Goal: Task Accomplishment & Management: Complete application form

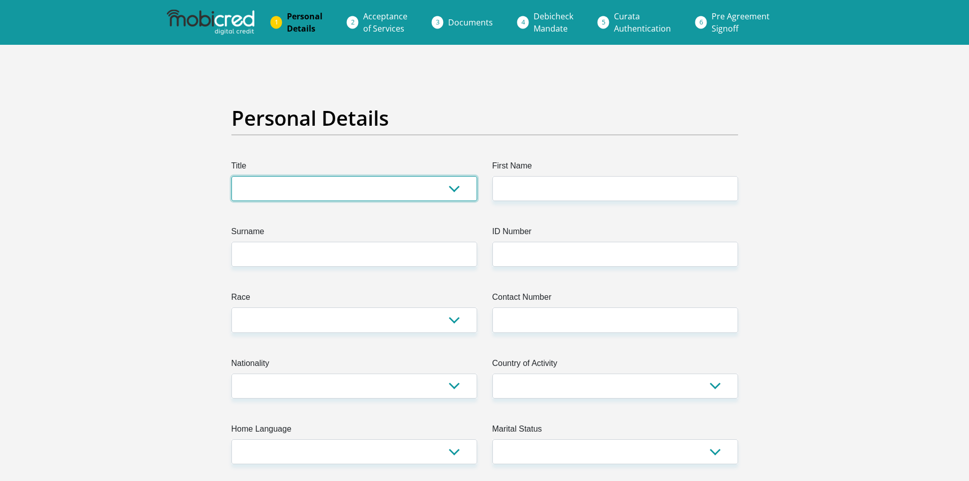
click at [389, 190] on select "Mr Ms Mrs Dr [PERSON_NAME]" at bounding box center [355, 188] width 246 height 25
select select "Ms"
click at [232, 176] on select "Mr Ms Mrs Dr [PERSON_NAME]" at bounding box center [355, 188] width 246 height 25
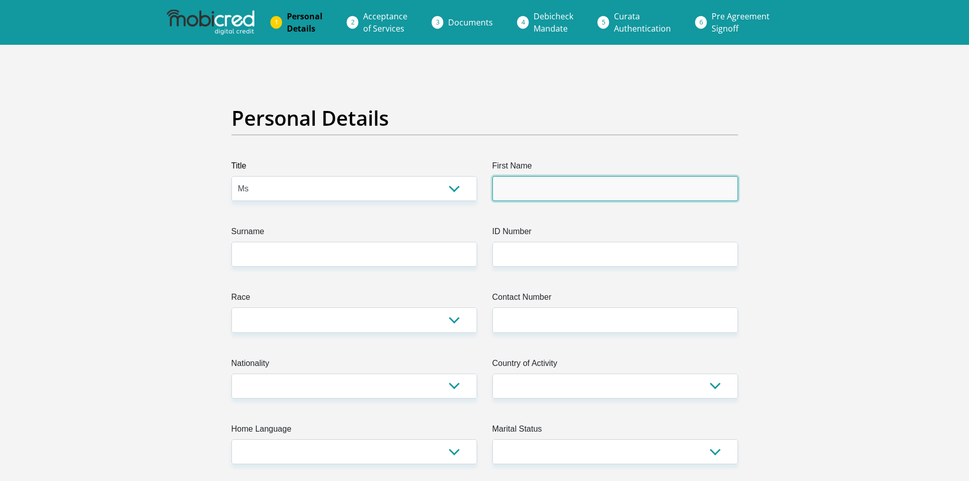
click at [533, 185] on input "First Name" at bounding box center [616, 188] width 246 height 25
type input "Thandolwethu"
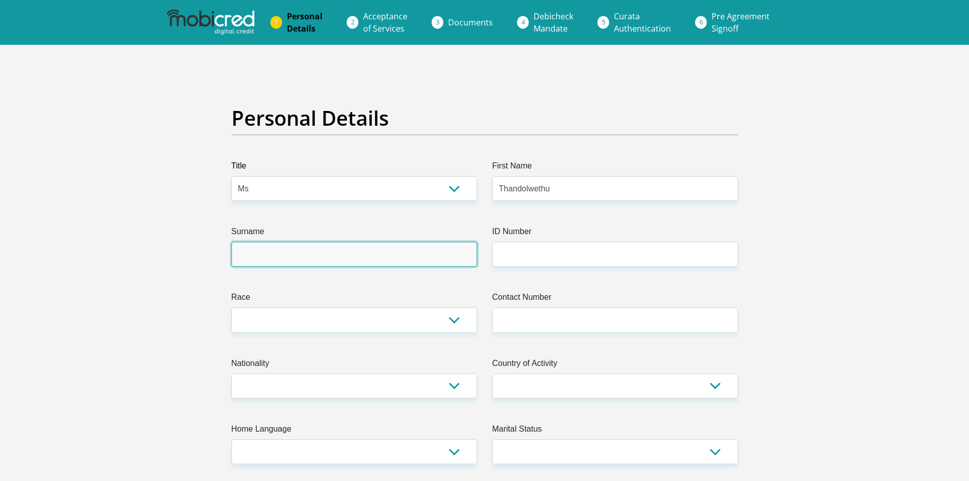
type input "Zuma"
type input "0693739890"
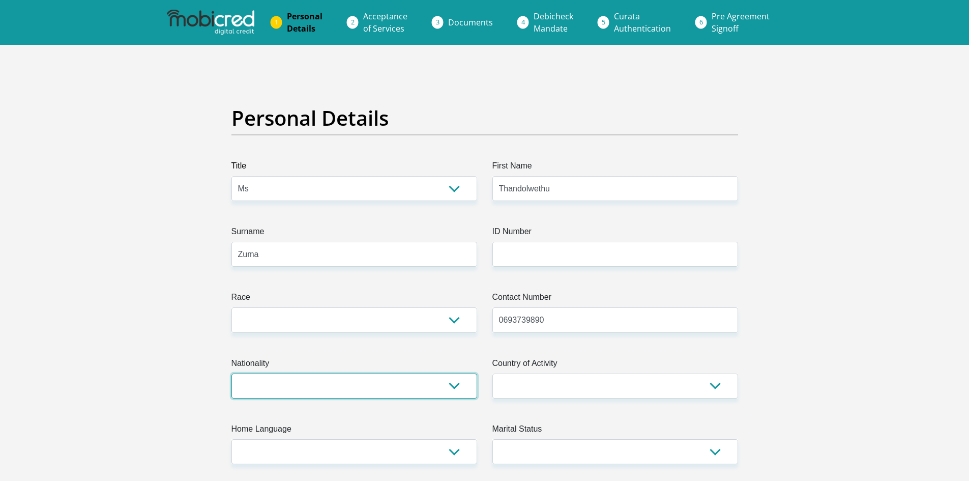
select select "ZAF"
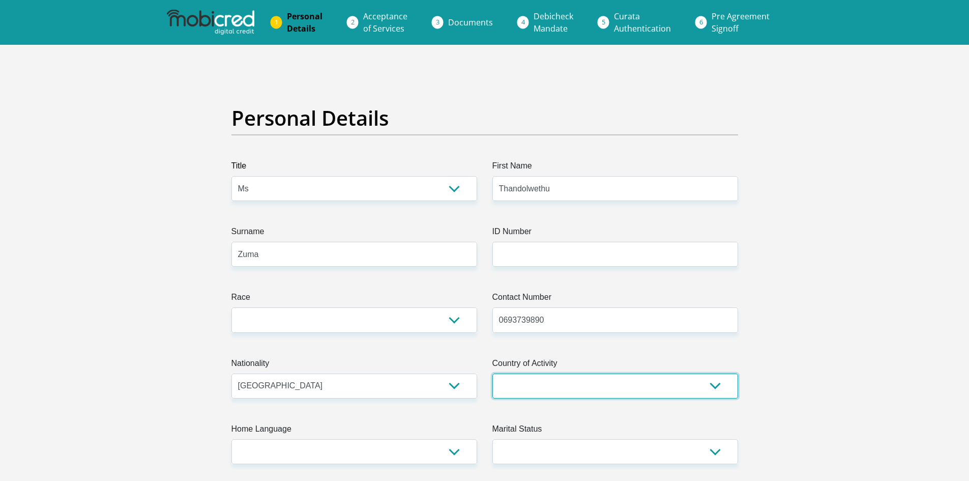
select select "ZAF"
type input "Balfour Street"
type input "Churchill Estate"
type input "Parow"
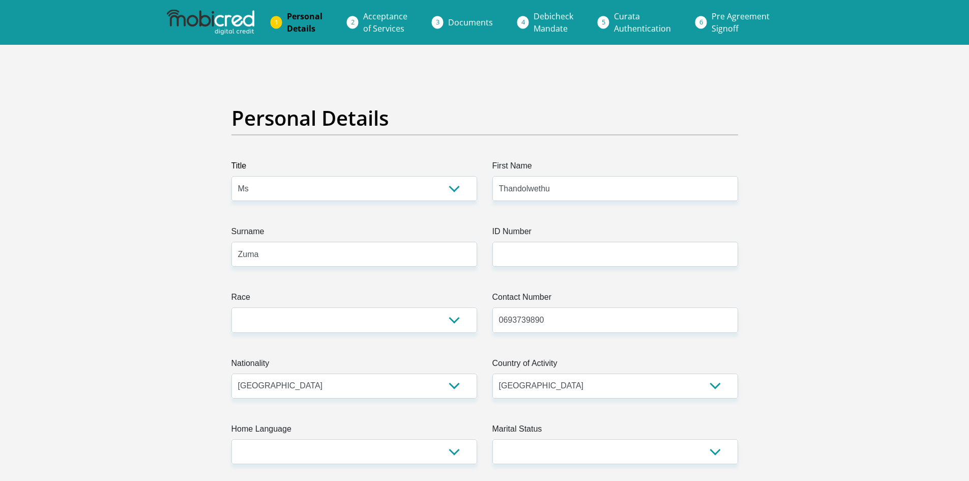
type input "7500"
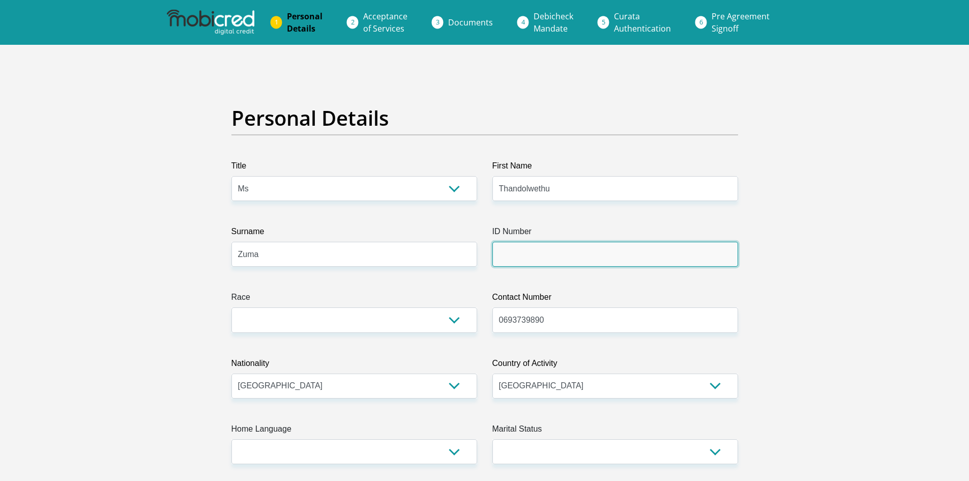
click at [531, 250] on input "ID Number" at bounding box center [616, 254] width 246 height 25
type input "0110120461089"
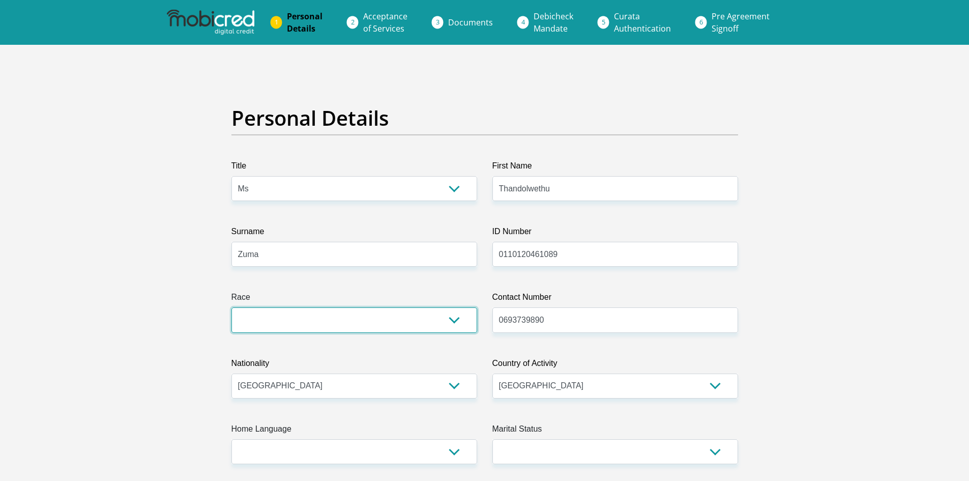
click at [421, 320] on select "Black Coloured Indian White Other" at bounding box center [355, 319] width 246 height 25
select select "1"
click at [232, 307] on select "Black Coloured Indian White Other" at bounding box center [355, 319] width 246 height 25
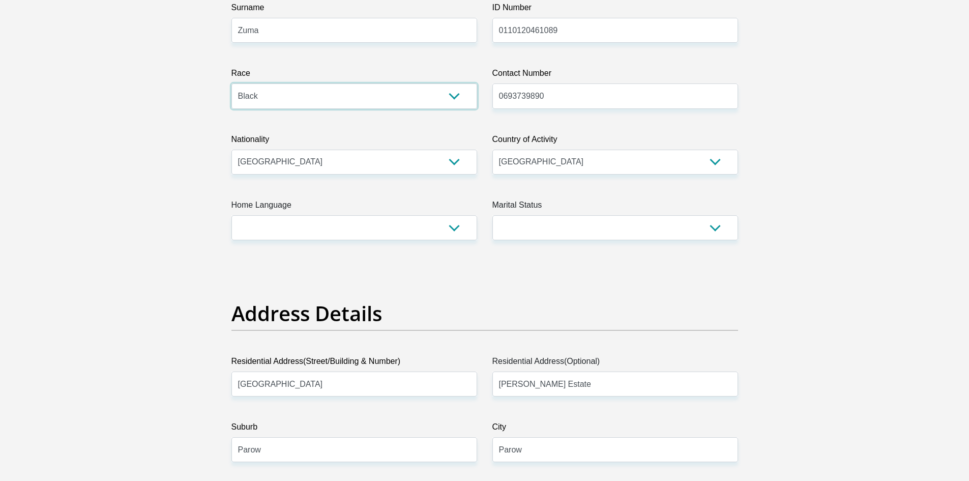
scroll to position [305, 0]
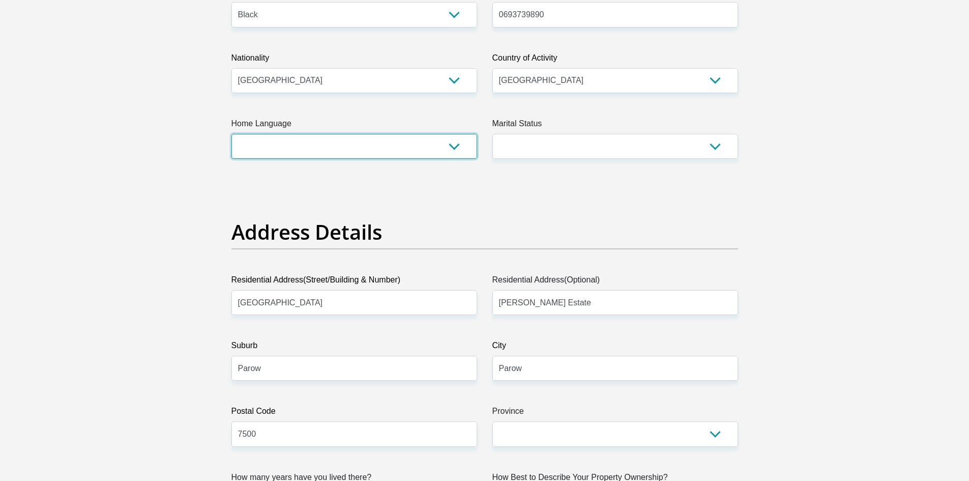
click at [326, 141] on select "Afrikaans English Sepedi South Ndebele Southern Sotho Swati Tsonga Tswana Venda…" at bounding box center [355, 146] width 246 height 25
click at [335, 154] on select "Afrikaans English Sepedi South Ndebele Southern Sotho Swati Tsonga Tswana Venda…" at bounding box center [355, 146] width 246 height 25
select select "zul"
click at [232, 134] on select "Afrikaans English Sepedi South Ndebele Southern Sotho Swati Tsonga Tswana Venda…" at bounding box center [355, 146] width 246 height 25
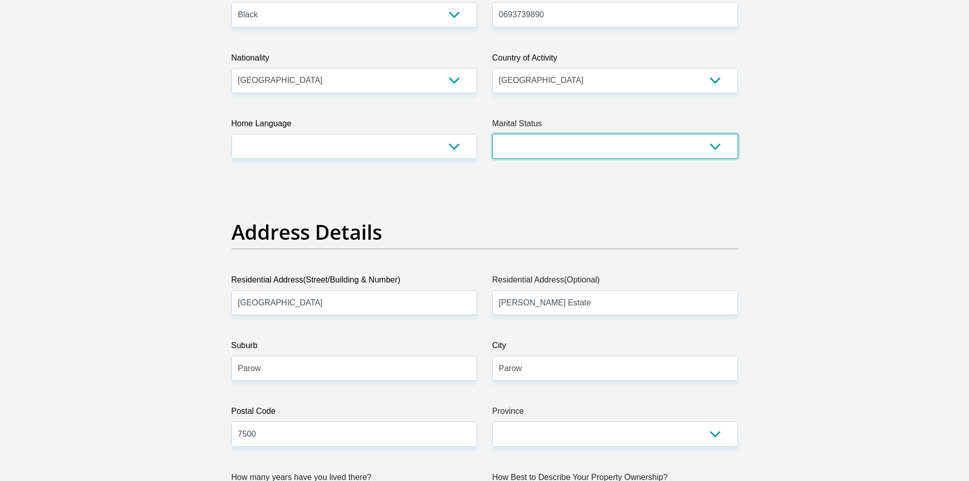
drag, startPoint x: 524, startPoint y: 142, endPoint x: 523, endPoint y: 149, distance: 6.1
click at [524, 142] on select "Married ANC Single Divorced Widowed Married COP or Customary Law" at bounding box center [616, 146] width 246 height 25
select select "2"
click at [493, 134] on select "Married ANC Single Divorced Widowed Married COP or Customary Law" at bounding box center [616, 146] width 246 height 25
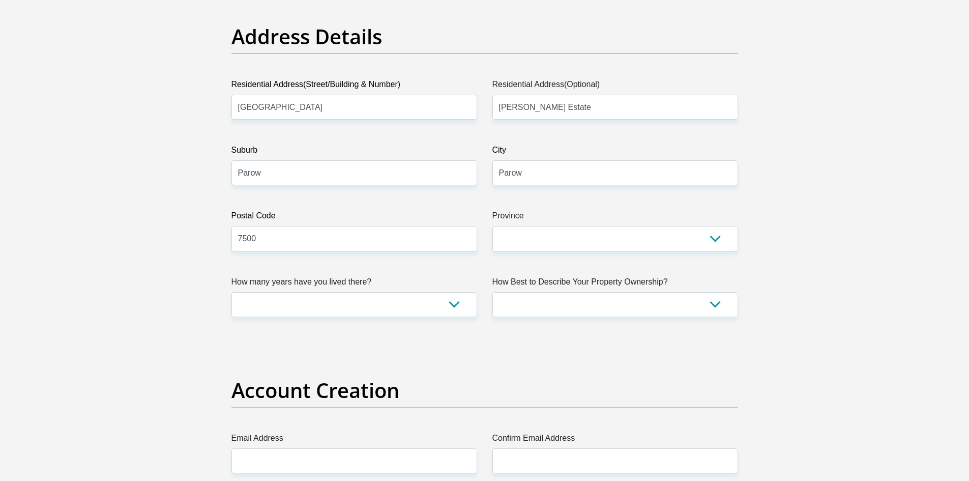
scroll to position [509, 0]
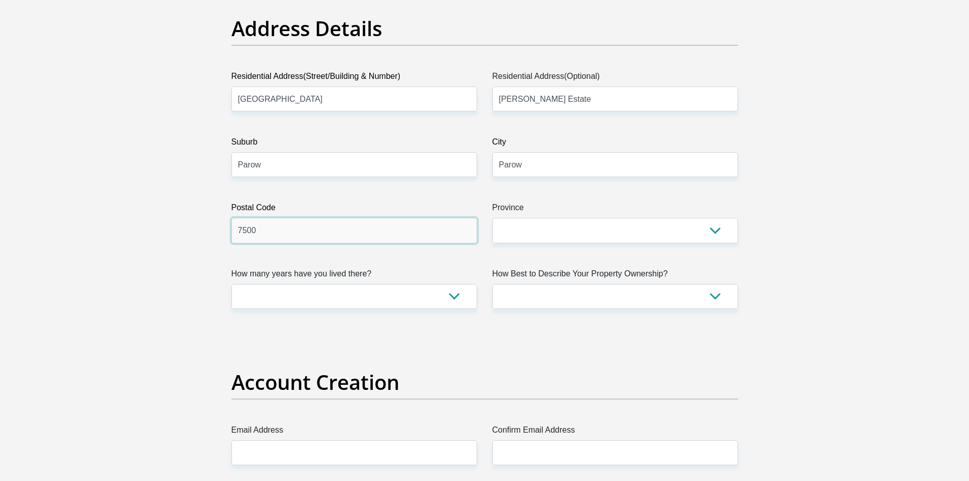
click at [338, 224] on input "7500" at bounding box center [355, 230] width 246 height 25
type input "7501"
click at [362, 105] on input "Balfour Street" at bounding box center [355, 99] width 246 height 25
type input "Tyger Crescent"
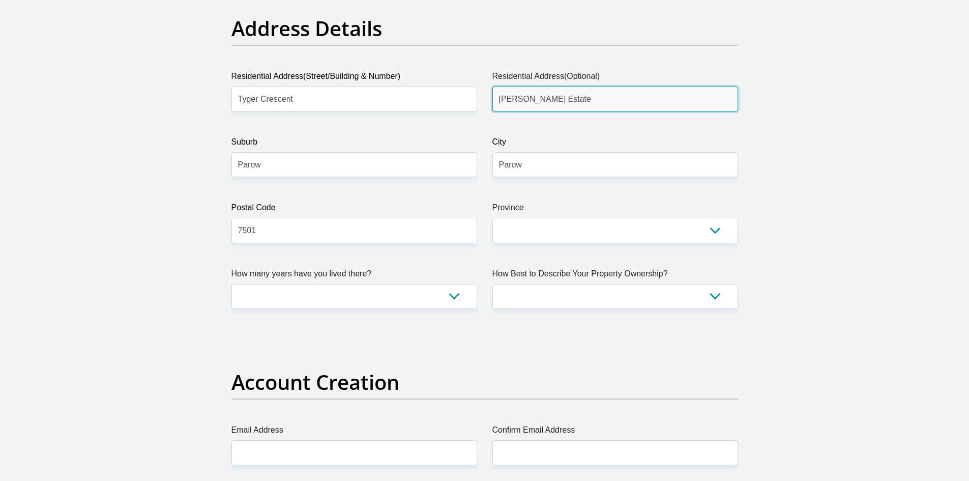
drag, startPoint x: 580, startPoint y: 91, endPoint x: 436, endPoint y: 103, distance: 144.5
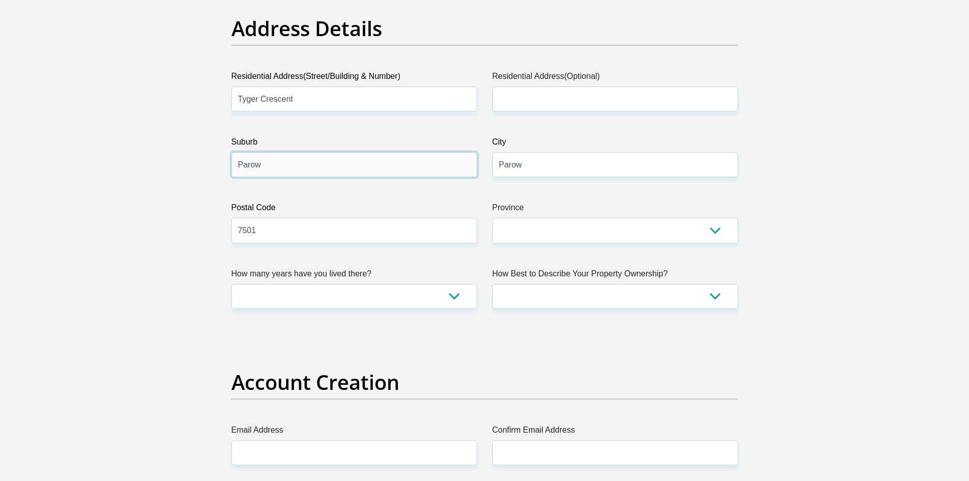
click at [324, 176] on input "Parow" at bounding box center [355, 164] width 246 height 25
click at [530, 166] on input "Parow" at bounding box center [616, 164] width 246 height 25
type input "P"
type input "Cape Town"
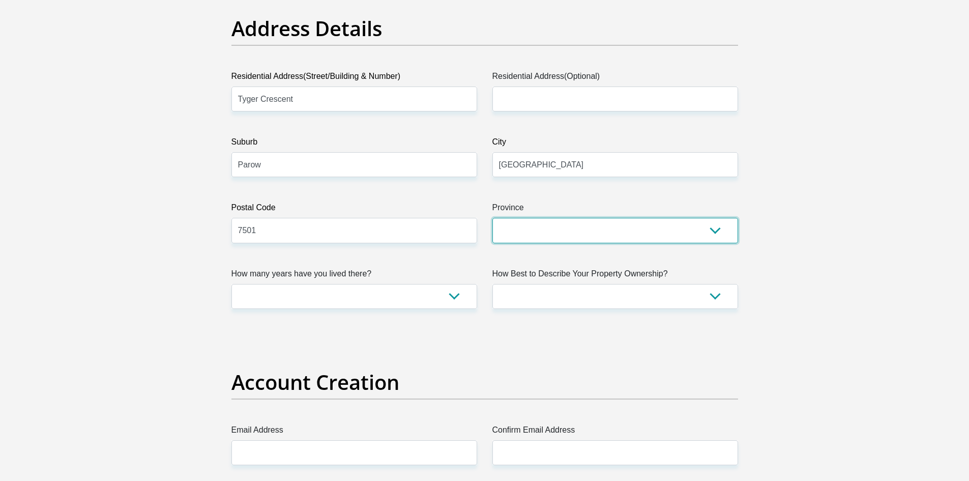
click at [537, 237] on select "Eastern Cape Free State Gauteng KwaZulu-Natal Limpopo Mpumalanga Northern Cape …" at bounding box center [616, 230] width 246 height 25
select select "Western Cape"
click at [493, 218] on select "Eastern Cape Free State Gauteng KwaZulu-Natal Limpopo Mpumalanga Northern Cape …" at bounding box center [616, 230] width 246 height 25
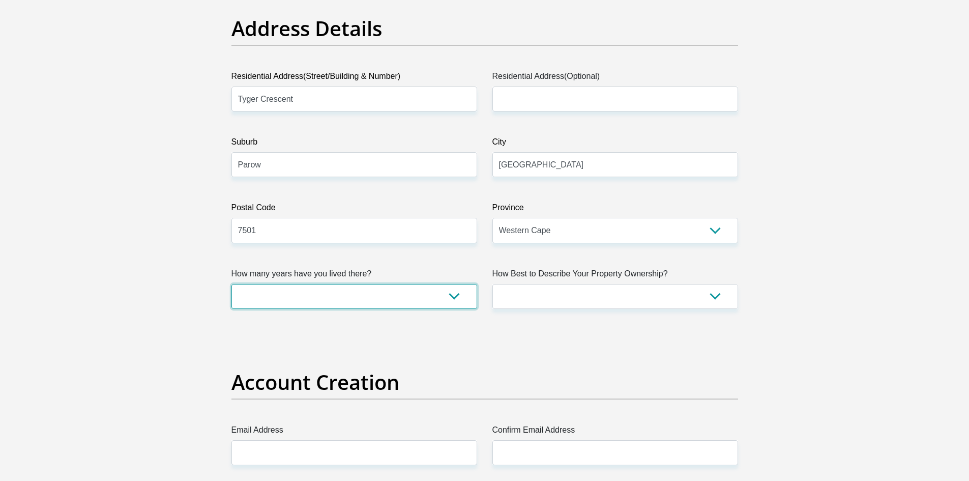
click at [450, 306] on select "less than 1 year 1-3 years 3-5 years 5+ years" at bounding box center [355, 296] width 246 height 25
select select "0"
click at [232, 284] on select "less than 1 year 1-3 years 3-5 years 5+ years" at bounding box center [355, 296] width 246 height 25
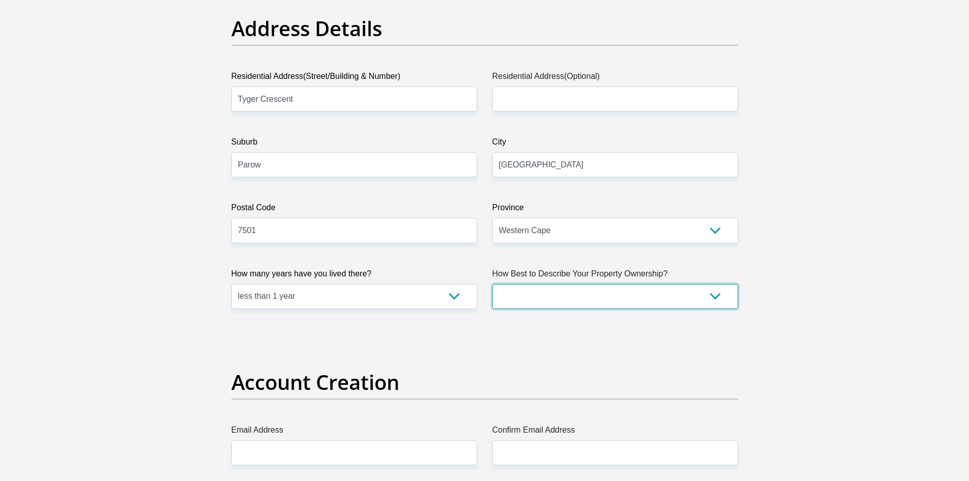
click at [550, 292] on select "Owned Rented Family Owned Company Dwelling" at bounding box center [616, 296] width 246 height 25
click at [493, 284] on select "Owned Rented Family Owned Company Dwelling" at bounding box center [616, 296] width 246 height 25
click at [542, 274] on label "How Best to Describe Your Property Ownership?" at bounding box center [616, 276] width 246 height 16
click at [542, 284] on select "Owned Rented Family Owned Company Dwelling" at bounding box center [616, 296] width 246 height 25
click at [541, 296] on select "Owned Rented Family Owned Company Dwelling" at bounding box center [616, 296] width 246 height 25
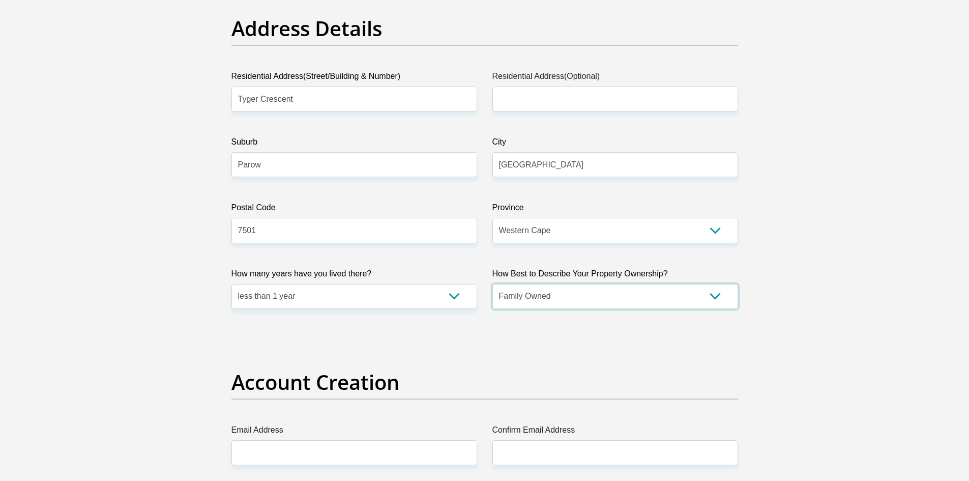
select select "Rented"
click at [493, 284] on select "Owned Rented Family Owned Company Dwelling" at bounding box center [616, 296] width 246 height 25
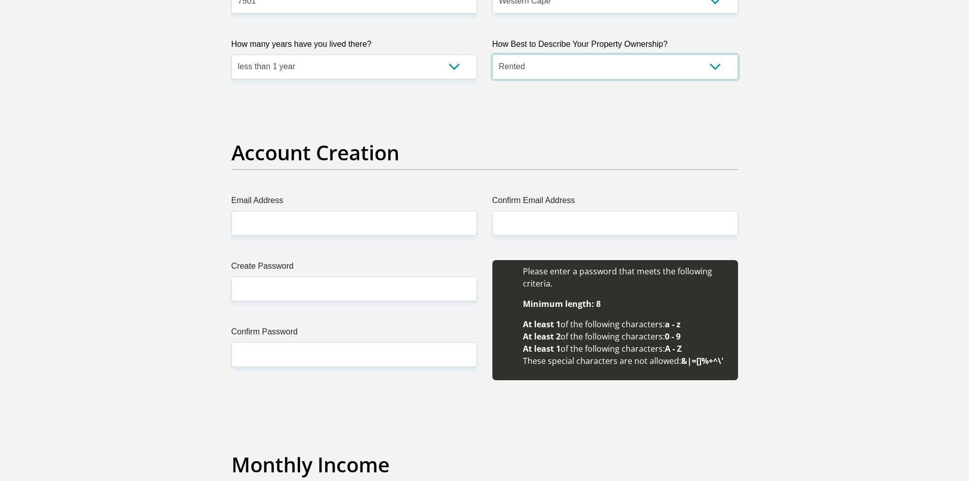
scroll to position [763, 0]
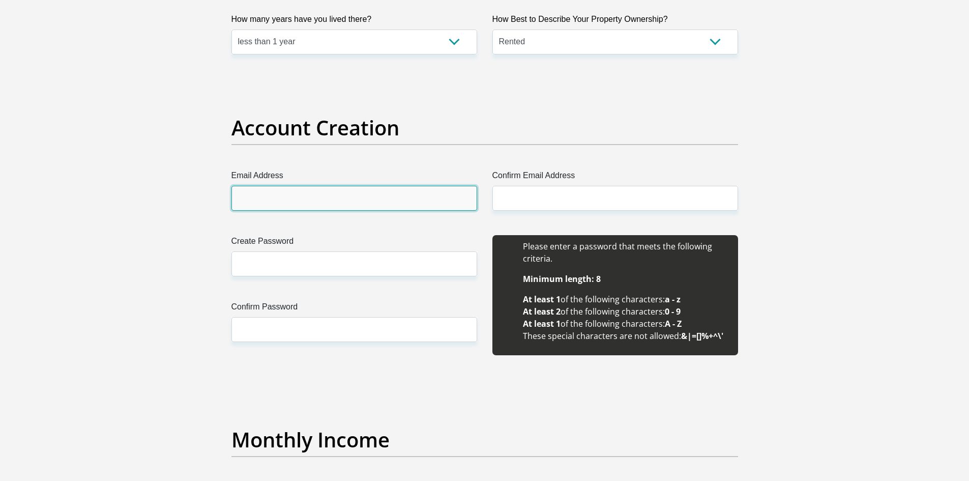
click at [286, 209] on input "Email Address" at bounding box center [355, 198] width 246 height 25
type input "zumathandolwethu13@gmail.com"
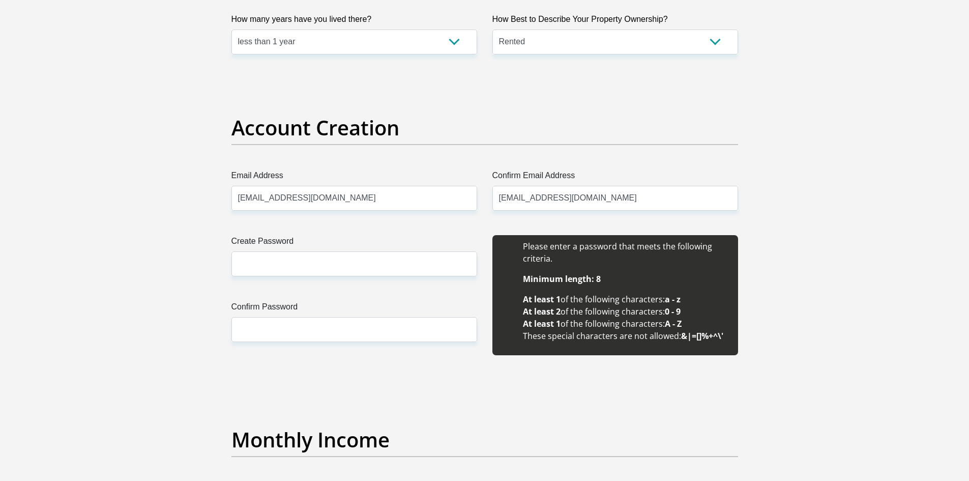
type input "Thandolwethu"
type input "Zuma"
type input "0693739890"
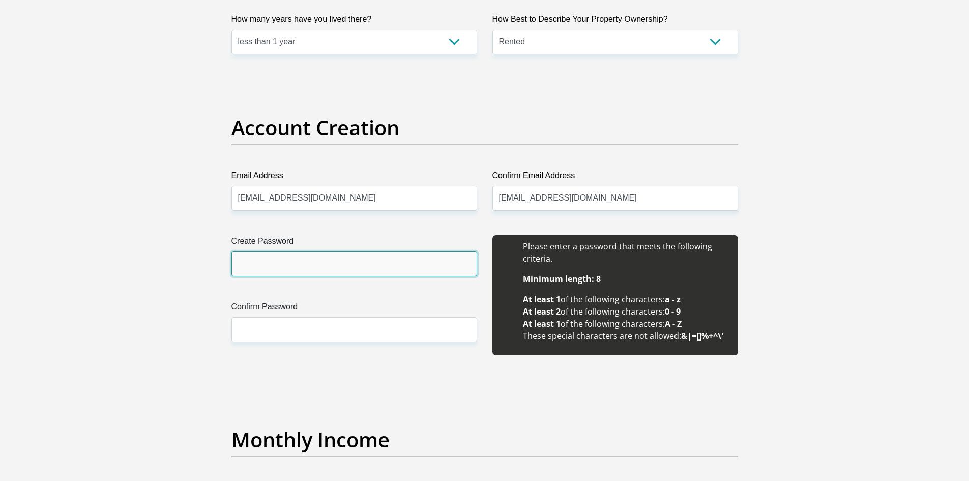
click at [329, 266] on input "Create Password" at bounding box center [355, 263] width 246 height 25
type input "0724109262@Sj"
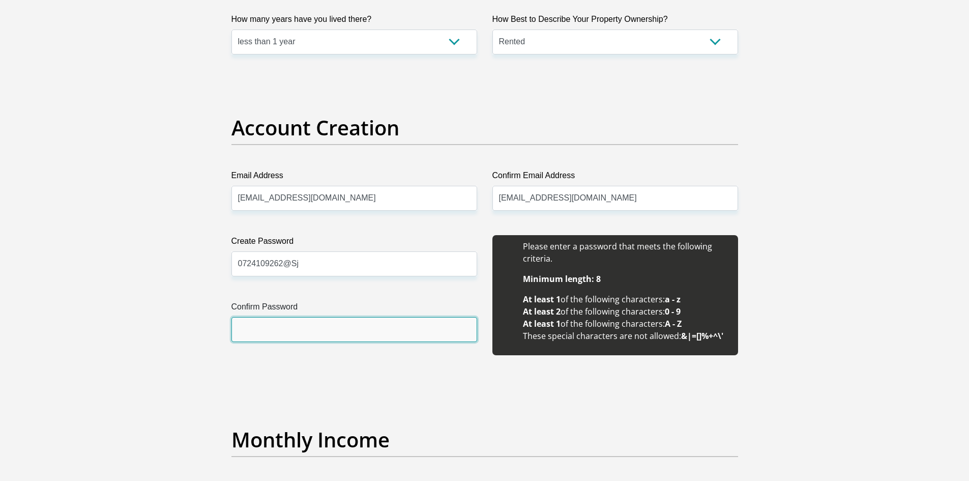
click at [319, 322] on input "Confirm Password" at bounding box center [355, 329] width 246 height 25
type input "0724109262@Sj"
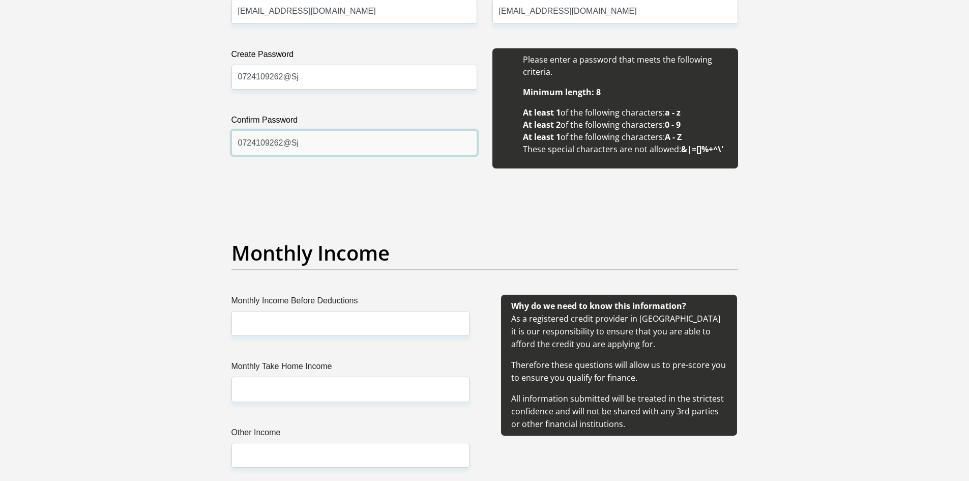
scroll to position [1069, 0]
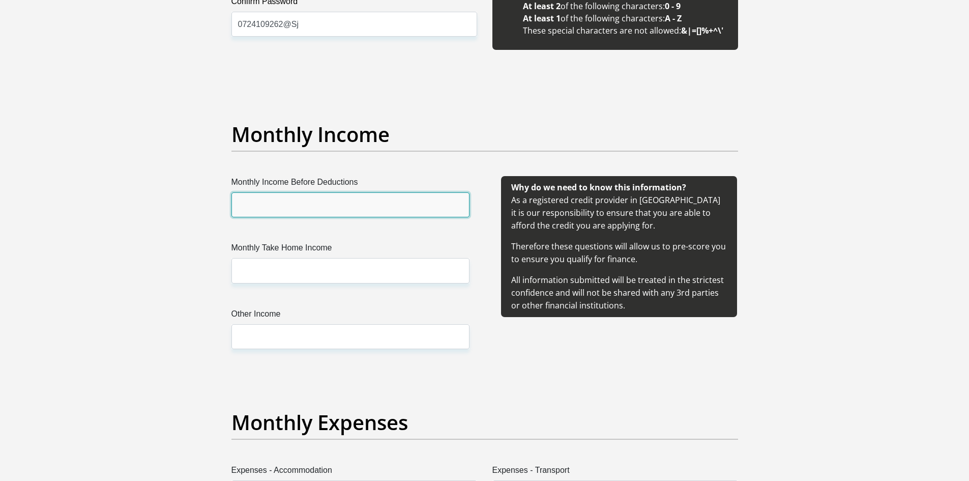
click at [261, 194] on input "Monthly Income Before Deductions" at bounding box center [351, 204] width 238 height 25
type input "42143"
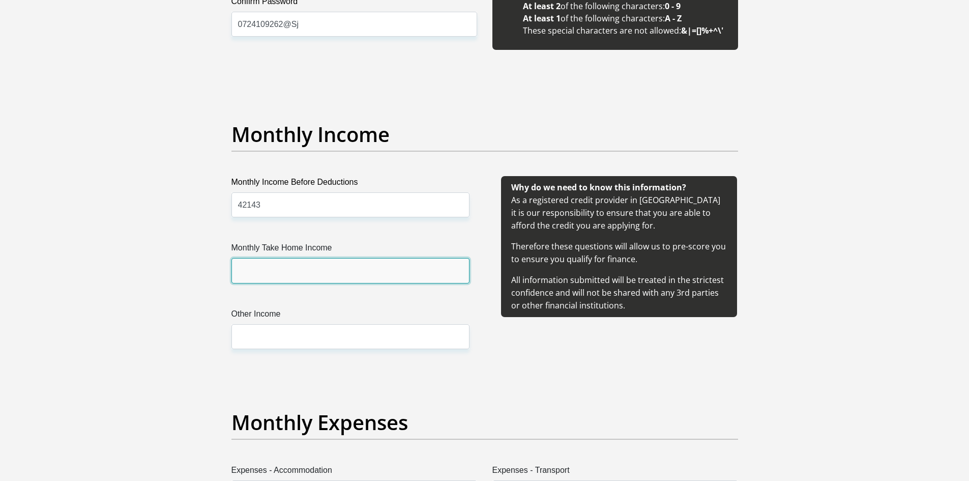
click at [293, 267] on input "Monthly Take Home Income" at bounding box center [351, 270] width 238 height 25
type input "29987"
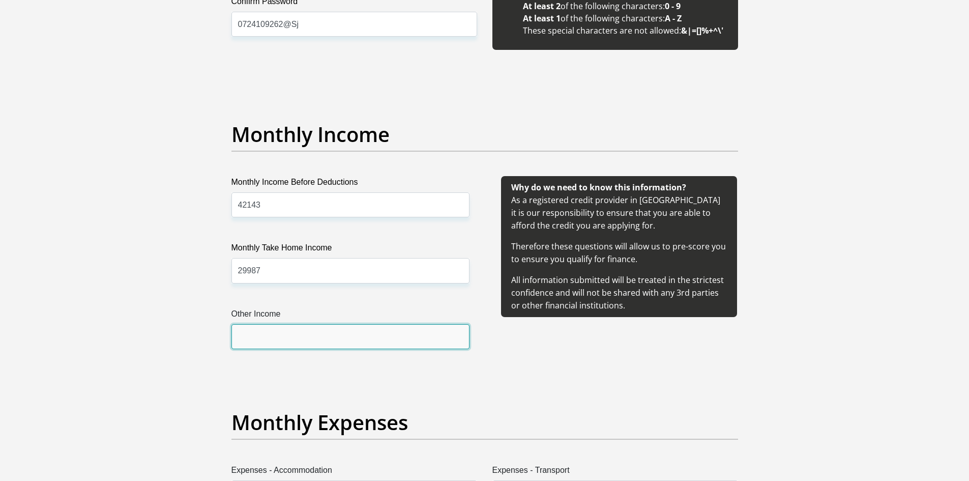
click at [285, 345] on input "Other Income" at bounding box center [351, 336] width 238 height 25
type input "0"
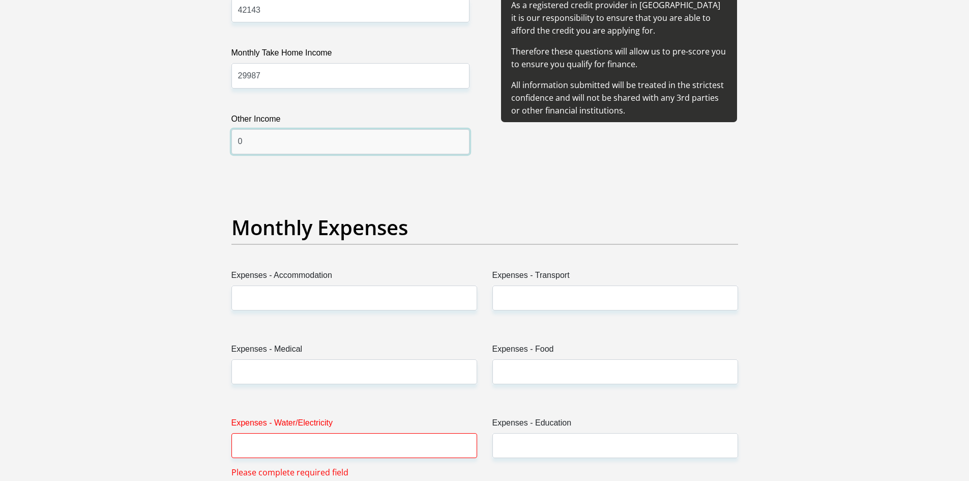
scroll to position [1272, 0]
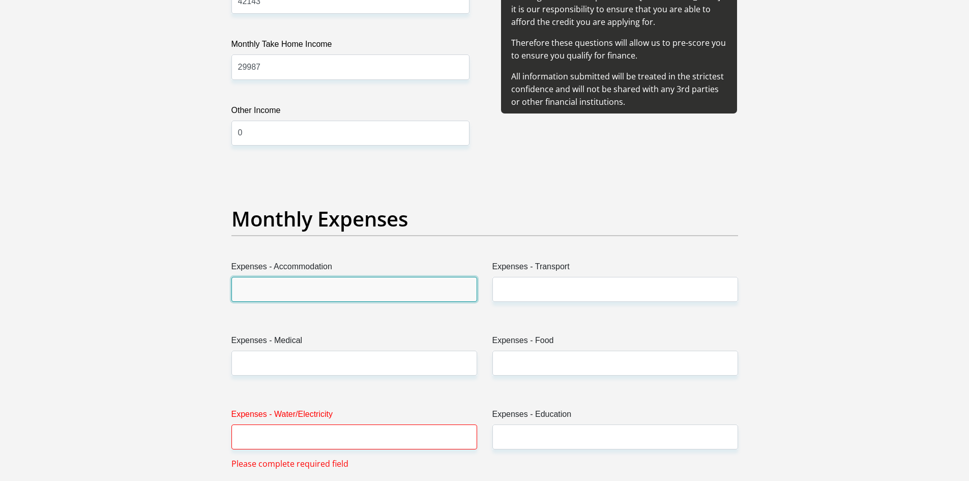
click at [308, 291] on input "Expenses - Accommodation" at bounding box center [355, 289] width 246 height 25
type input "3000"
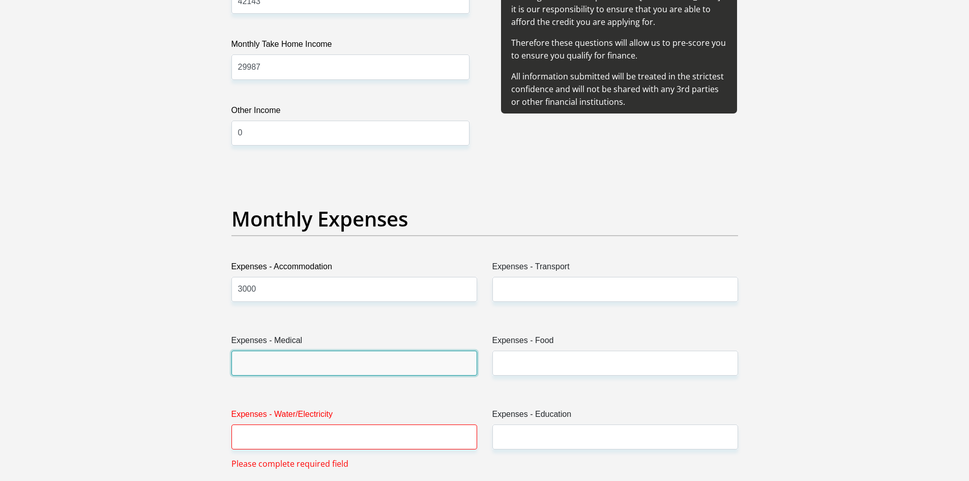
click at [307, 363] on input "Expenses - Medical" at bounding box center [355, 363] width 246 height 25
type input "725"
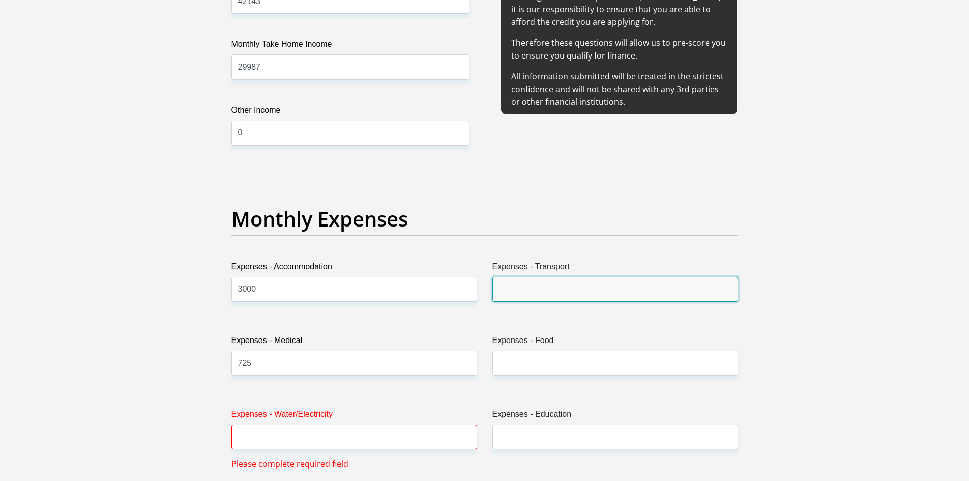
click at [510, 283] on input "Expenses - Transport" at bounding box center [616, 289] width 246 height 25
type input "0"
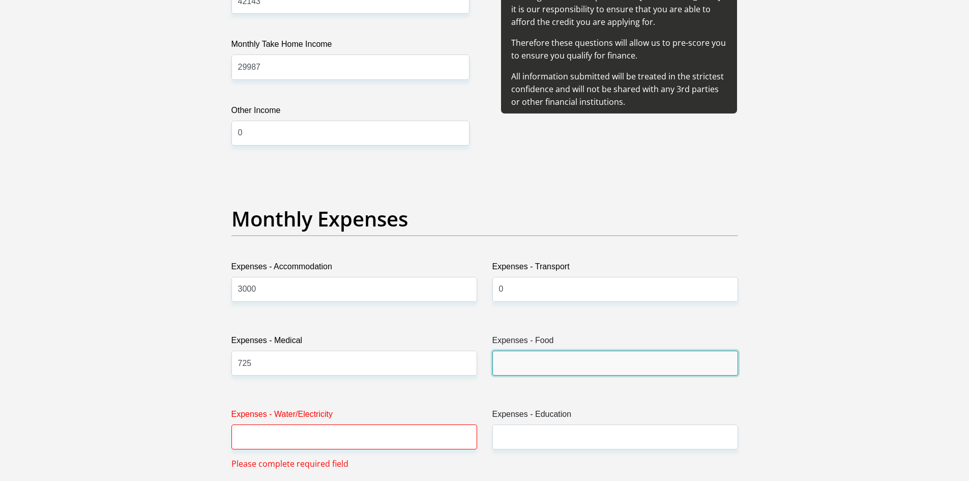
click at [554, 358] on input "Expenses - Food" at bounding box center [616, 363] width 246 height 25
type input "2000"
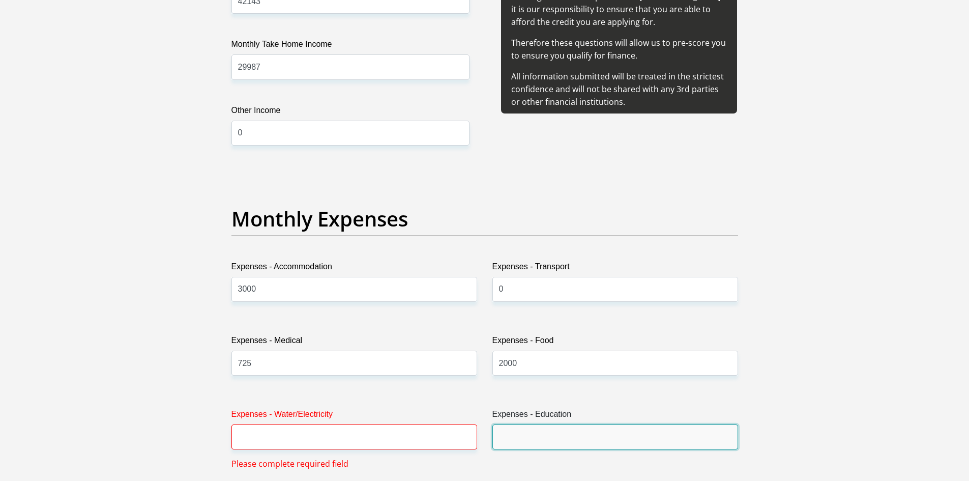
click at [545, 433] on input "Expenses - Education" at bounding box center [616, 436] width 246 height 25
type input "0"
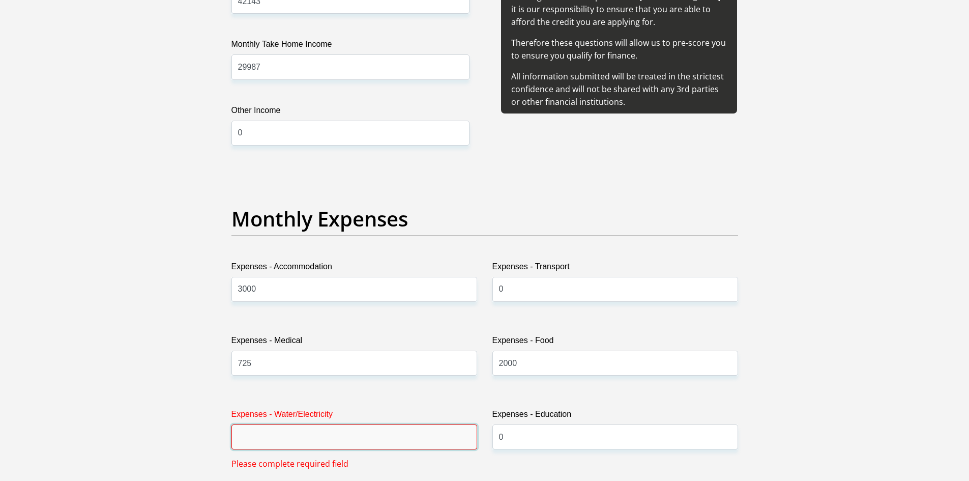
click at [405, 428] on input "Expenses - Water/Electricity" at bounding box center [355, 436] width 246 height 25
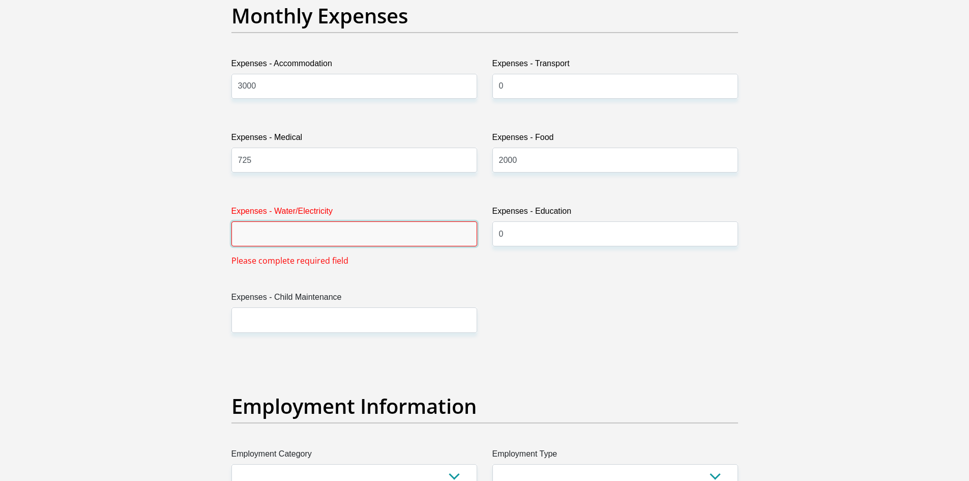
scroll to position [1476, 0]
click at [347, 236] on input "Expenses - Water/Electricity" at bounding box center [355, 233] width 246 height 25
click at [287, 236] on input "Expenses - Water/Electricity" at bounding box center [355, 233] width 246 height 25
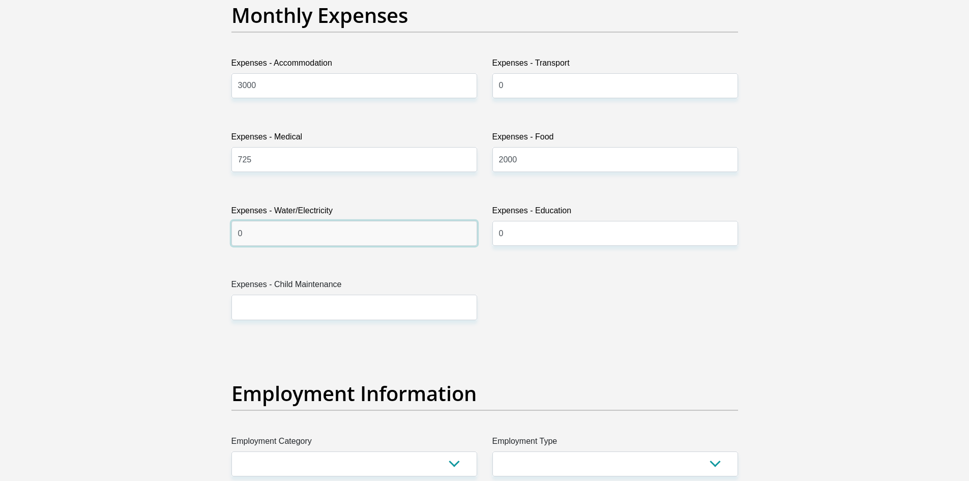
type input "0"
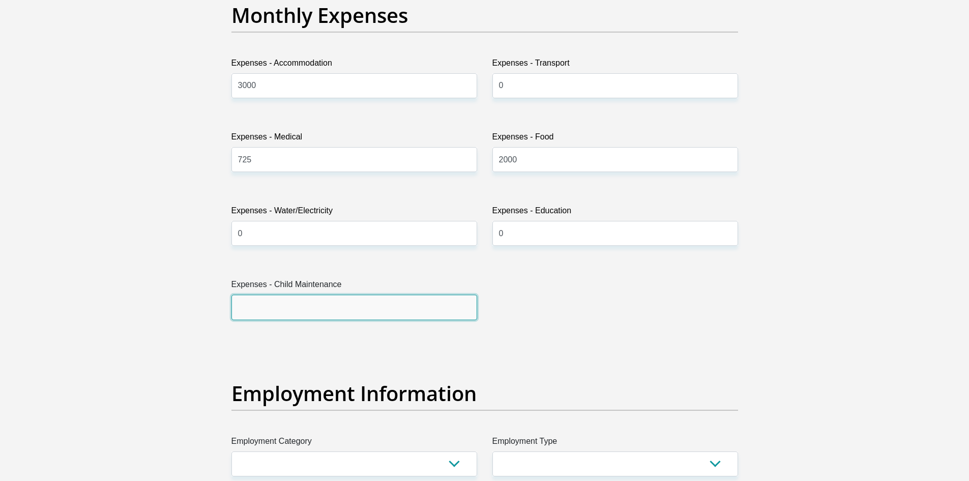
click at [293, 299] on input "Expenses - Child Maintenance" at bounding box center [355, 307] width 246 height 25
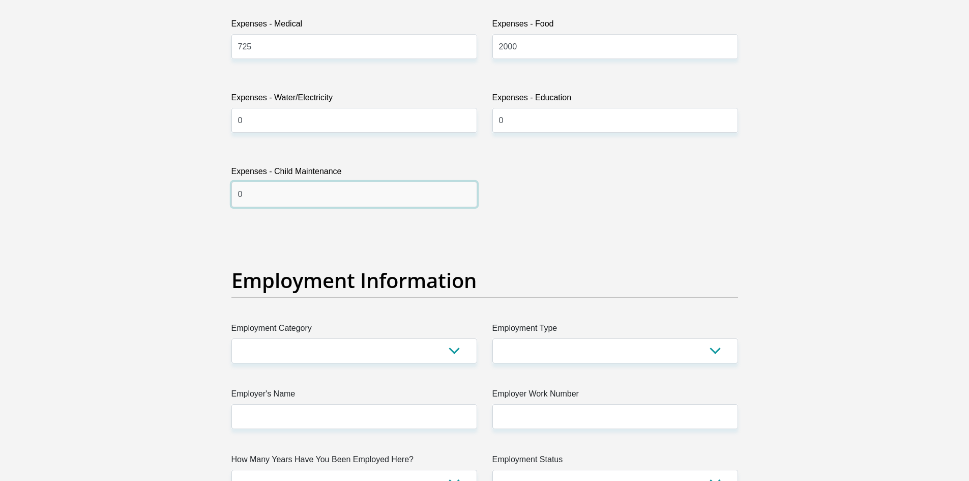
scroll to position [1781, 0]
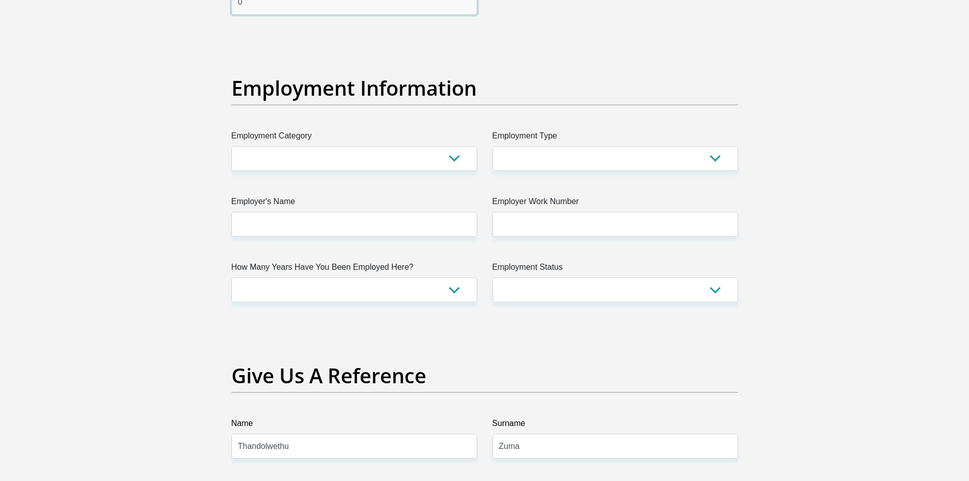
type input "0"
click at [318, 165] on select "AGRICULTURE ALCOHOL & TOBACCO CONSTRUCTION MATERIALS METALLURGY EQUIPMENT FOR R…" at bounding box center [355, 158] width 246 height 25
click at [577, 145] on label "Employment Type" at bounding box center [616, 138] width 246 height 16
click at [577, 146] on select "College/Lecturer Craft Seller Creative Driver Executive Farmer Forces - Non Com…" at bounding box center [616, 158] width 246 height 25
click at [578, 154] on select "College/Lecturer Craft Seller Creative Driver Executive Farmer Forces - Non Com…" at bounding box center [616, 158] width 246 height 25
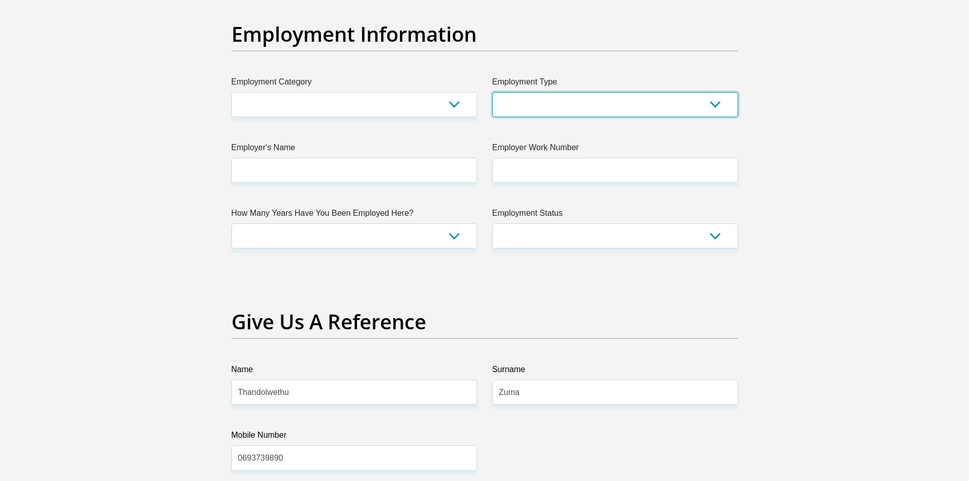
scroll to position [1832, 0]
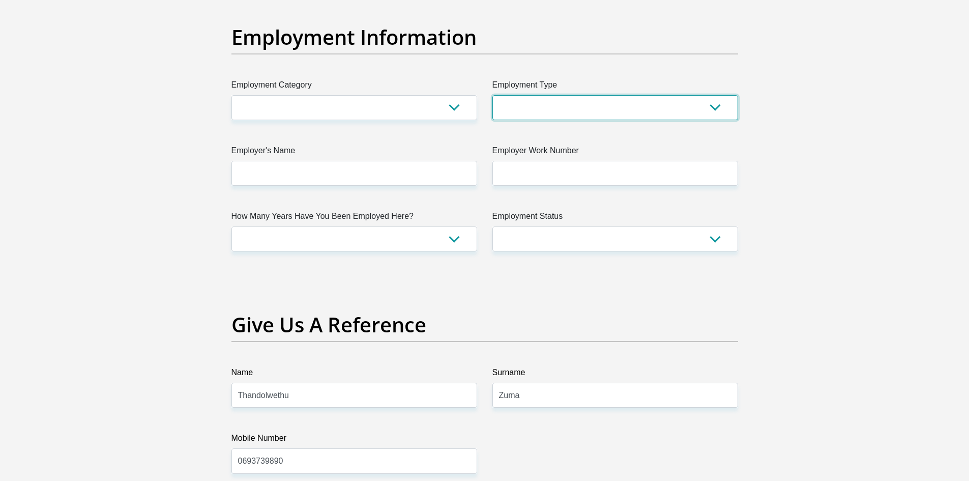
click at [518, 109] on select "College/Lecturer Craft Seller Creative Driver Executive Farmer Forces - Non Com…" at bounding box center [616, 107] width 246 height 25
click at [493, 95] on select "College/Lecturer Craft Seller Creative Driver Executive Farmer Forces - Non Com…" at bounding box center [616, 107] width 246 height 25
click at [381, 115] on select "AGRICULTURE ALCOHOL & TOBACCO CONSTRUCTION MATERIALS METALLURGY EQUIPMENT FOR R…" at bounding box center [355, 107] width 246 height 25
click at [232, 95] on select "AGRICULTURE ALCOHOL & TOBACCO CONSTRUCTION MATERIALS METALLURGY EQUIPMENT FOR R…" at bounding box center [355, 107] width 246 height 25
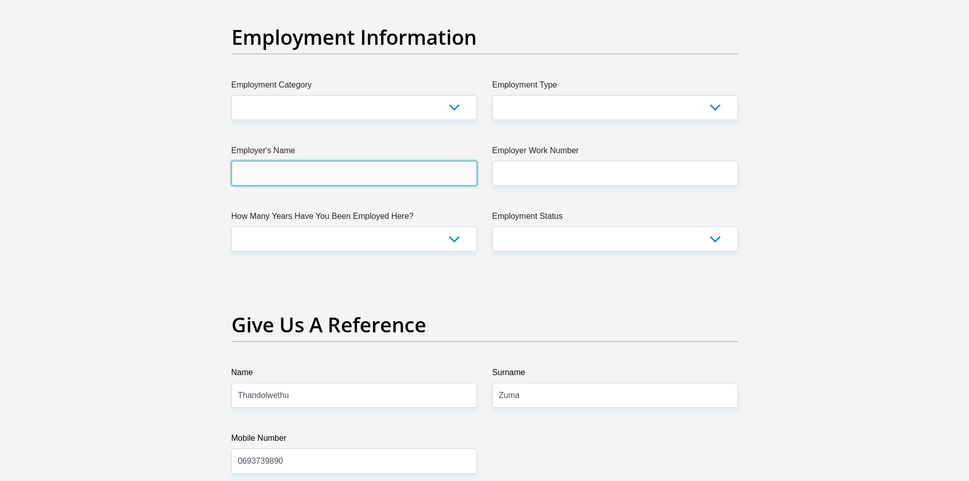
click at [311, 178] on input "Employer's Name" at bounding box center [355, 173] width 246 height 25
type input "SouthAfricanMedicalResearchCouncil"
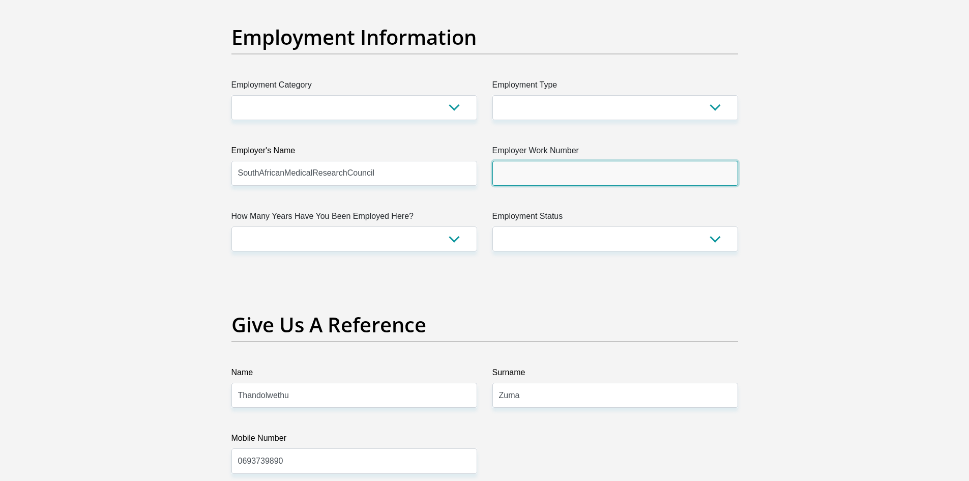
click at [545, 176] on input "Employer Work Number" at bounding box center [616, 173] width 246 height 25
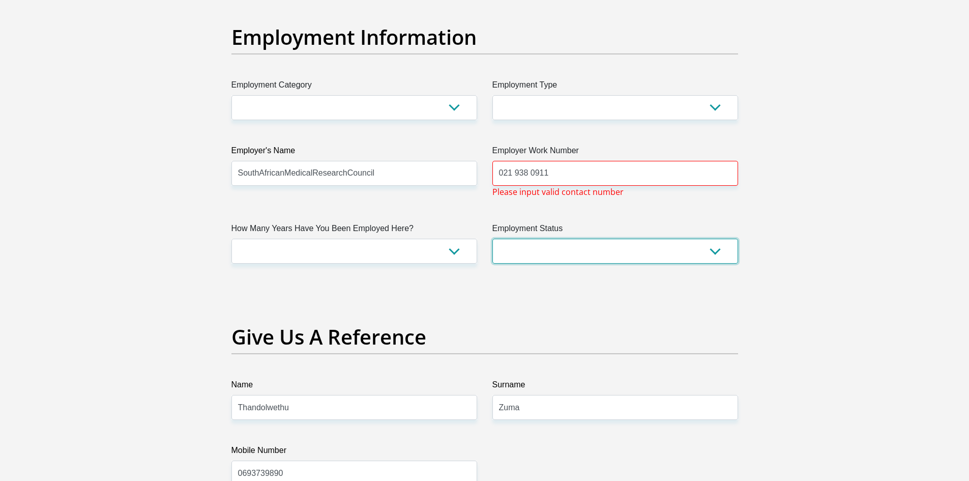
click at [523, 253] on select "Permanent/Full-time Part-time/Casual Contract Worker Self-Employed Housewife Re…" at bounding box center [616, 251] width 246 height 25
click at [517, 172] on input "021 938 0911" at bounding box center [616, 173] width 246 height 25
click at [514, 172] on input "021 938 0911" at bounding box center [616, 173] width 246 height 25
click at [530, 172] on input "021938 0911" at bounding box center [616, 173] width 246 height 25
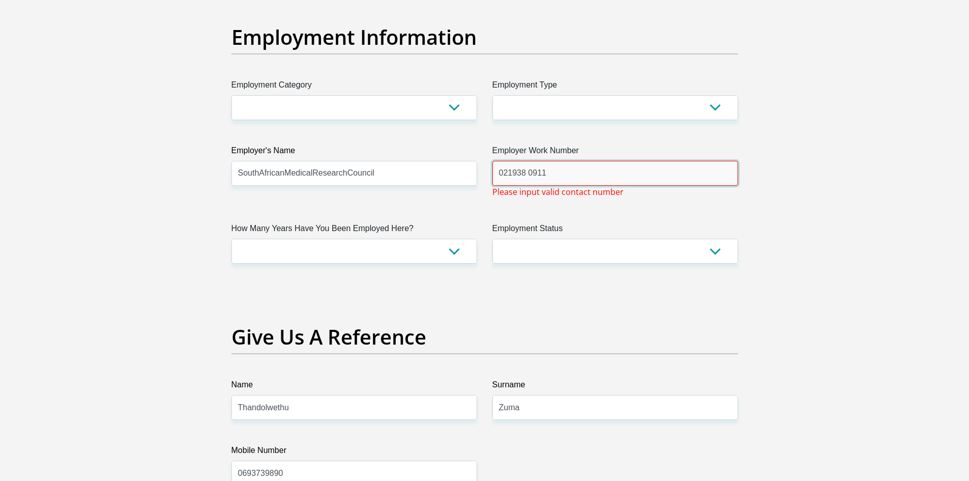
click at [528, 172] on input "021938 0911" at bounding box center [616, 173] width 246 height 25
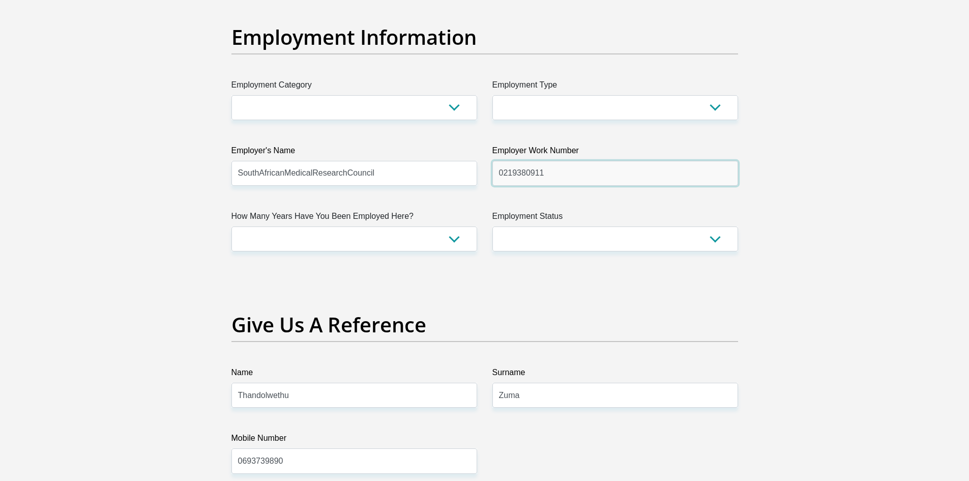
type input "0219380911"
click at [422, 239] on select "less than 1 year 1-3 years 3-5 years 5+ years" at bounding box center [355, 238] width 246 height 25
select select "24"
click at [232, 226] on select "less than 1 year 1-3 years 3-5 years 5+ years" at bounding box center [355, 238] width 246 height 25
click at [547, 228] on select "Permanent/Full-time Part-time/Casual Contract Worker Self-Employed Housewife Re…" at bounding box center [616, 238] width 246 height 25
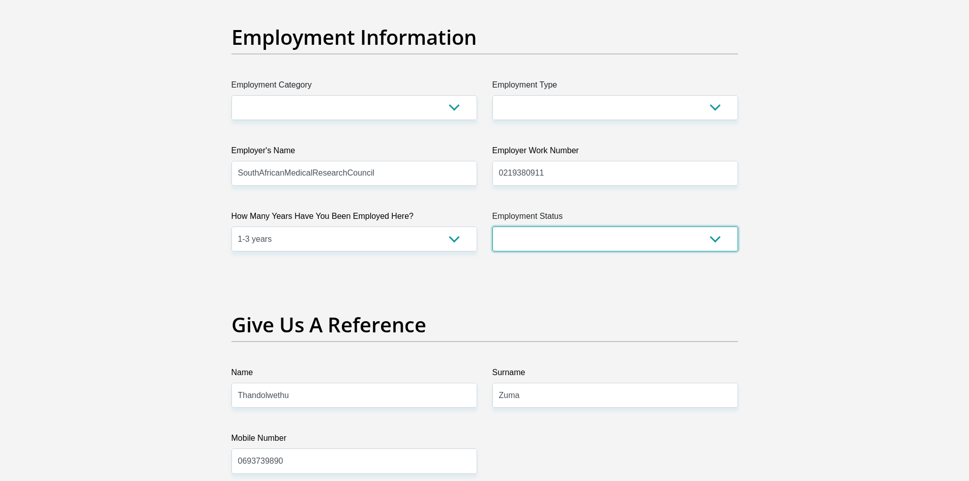
select select "1"
click at [493, 226] on select "Permanent/Full-time Part-time/Casual Contract Worker Self-Employed Housewife Re…" at bounding box center [616, 238] width 246 height 25
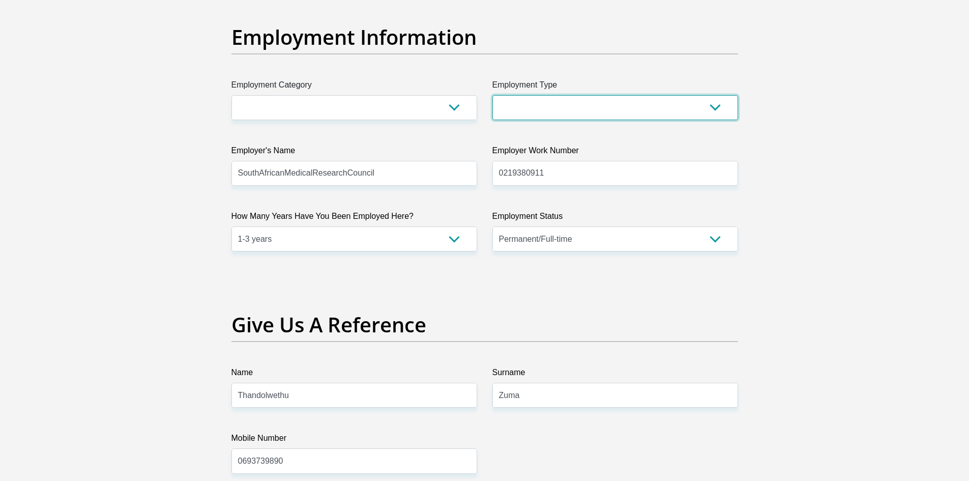
click at [536, 109] on select "College/Lecturer Craft Seller Creative Driver Executive Farmer Forces - Non Com…" at bounding box center [616, 107] width 246 height 25
click at [536, 116] on select "College/Lecturer Craft Seller Creative Driver Executive Farmer Forces - Non Com…" at bounding box center [616, 107] width 246 height 25
click at [493, 95] on select "College/Lecturer Craft Seller Creative Driver Executive Farmer Forces - Non Com…" at bounding box center [616, 107] width 246 height 25
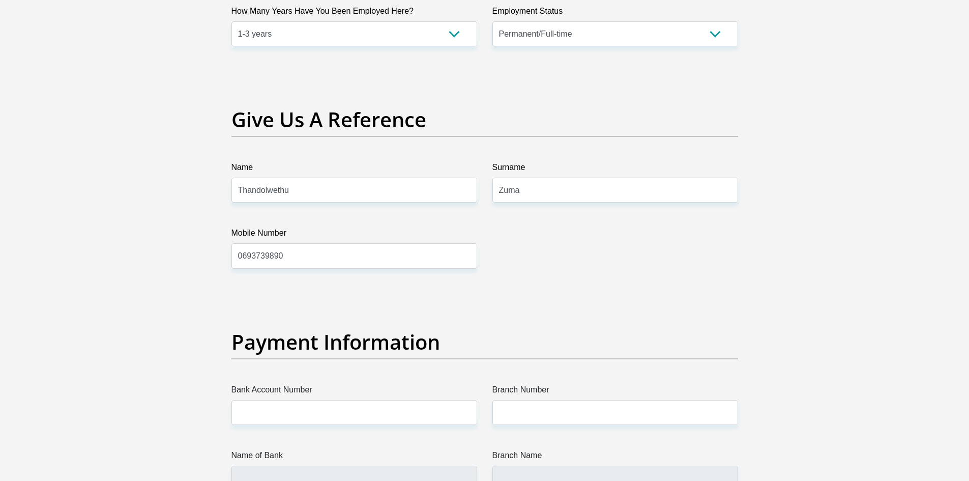
scroll to position [2035, 0]
drag, startPoint x: 301, startPoint y: 197, endPoint x: 226, endPoint y: 199, distance: 74.3
click at [226, 199] on div "Name Thandolwethu" at bounding box center [354, 183] width 261 height 41
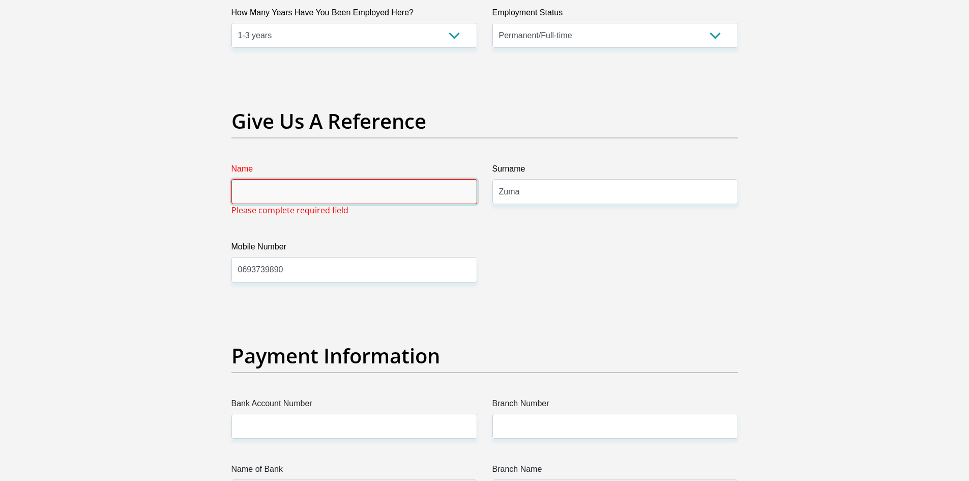
click at [273, 190] on input "Name" at bounding box center [355, 191] width 246 height 25
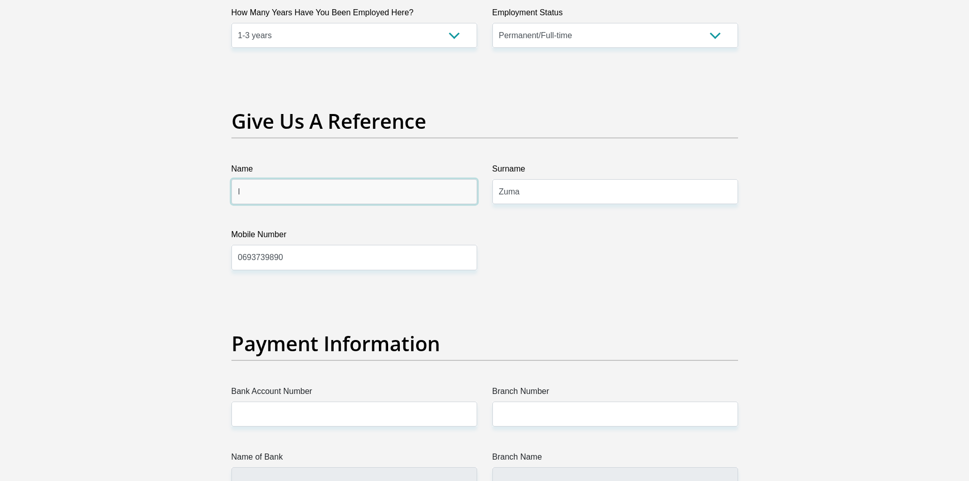
type input "Iven"
click at [545, 192] on input "Zuma" at bounding box center [616, 191] width 246 height 25
type input "Z"
type input "Molotsane"
click at [323, 265] on input "0693739890" at bounding box center [355, 257] width 246 height 25
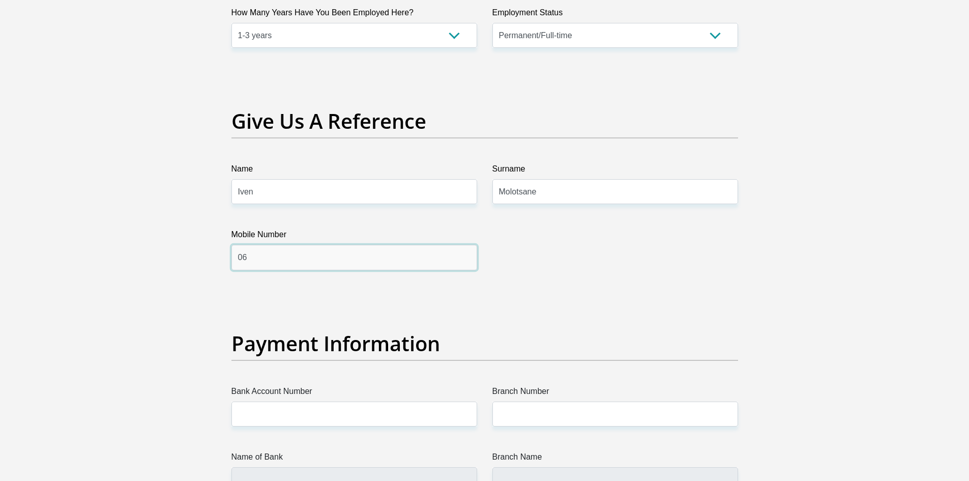
type input "0"
type input "0672001379"
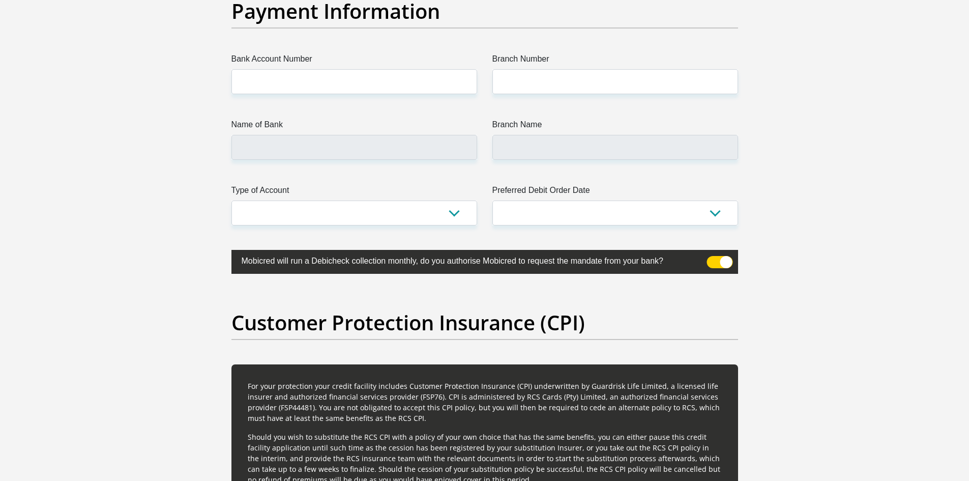
scroll to position [2391, 0]
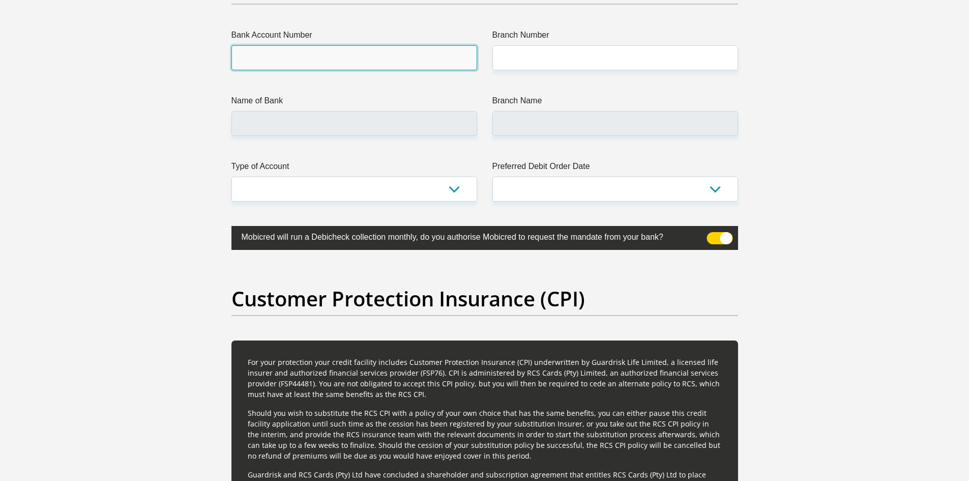
click at [281, 51] on input "Bank Account Number" at bounding box center [355, 57] width 246 height 25
type input "1618151973"
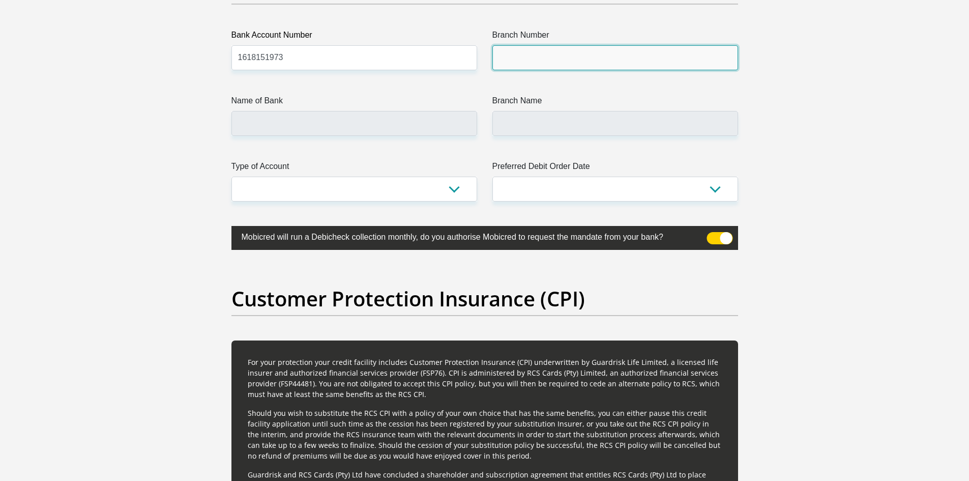
click at [559, 59] on input "Branch Number" at bounding box center [616, 57] width 246 height 25
type input "470010"
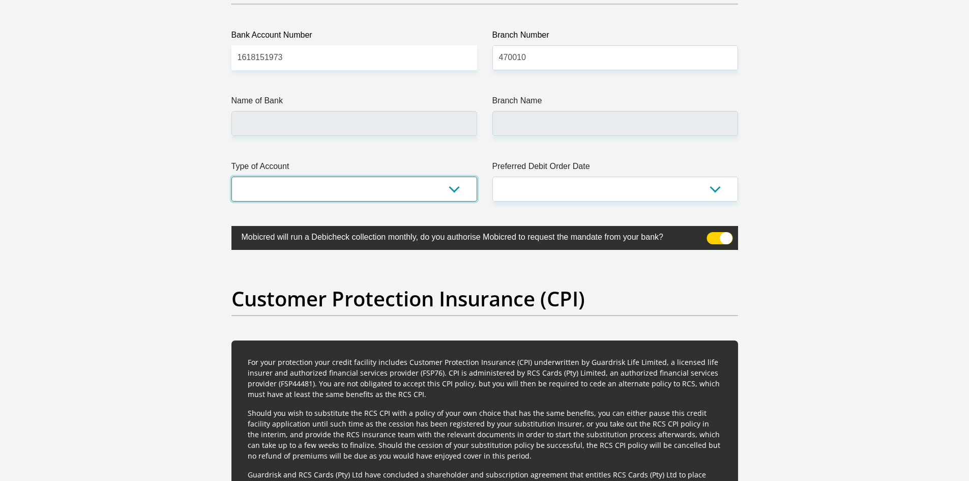
click at [381, 194] on select "Cheque Savings" at bounding box center [355, 189] width 246 height 25
select select "SAV"
click at [232, 177] on select "Cheque Savings" at bounding box center [355, 189] width 246 height 25
type input "CAPITEC BANK LIMITED"
type input "CAPITEC BANK CPC"
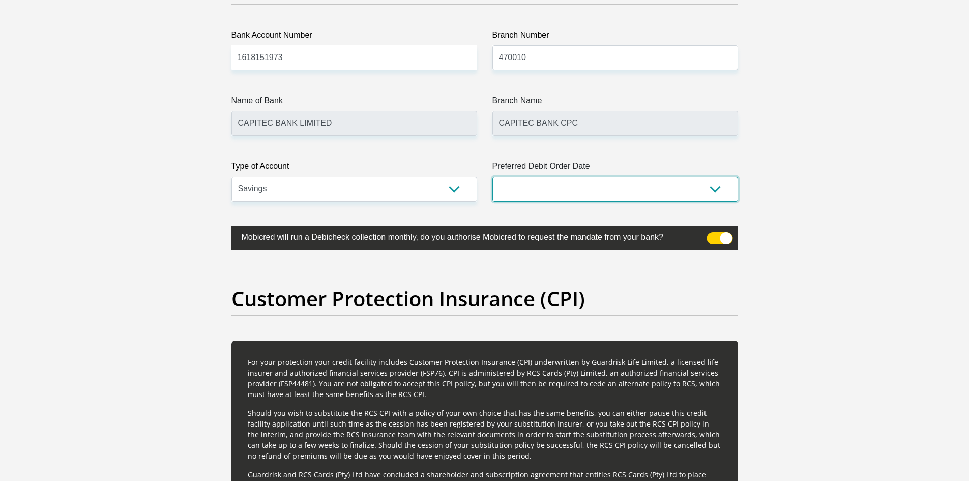
click at [524, 189] on select "1st 2nd 3rd 4th 5th 7th 18th 19th 20th 21st 22nd 23rd 24th 25th 26th 27th 28th …" at bounding box center [616, 189] width 246 height 25
select select "1"
click at [493, 177] on select "1st 2nd 3rd 4th 5th 7th 18th 19th 20th 21st 22nd 23rd 24th 25th 26th 27th 28th …" at bounding box center [616, 189] width 246 height 25
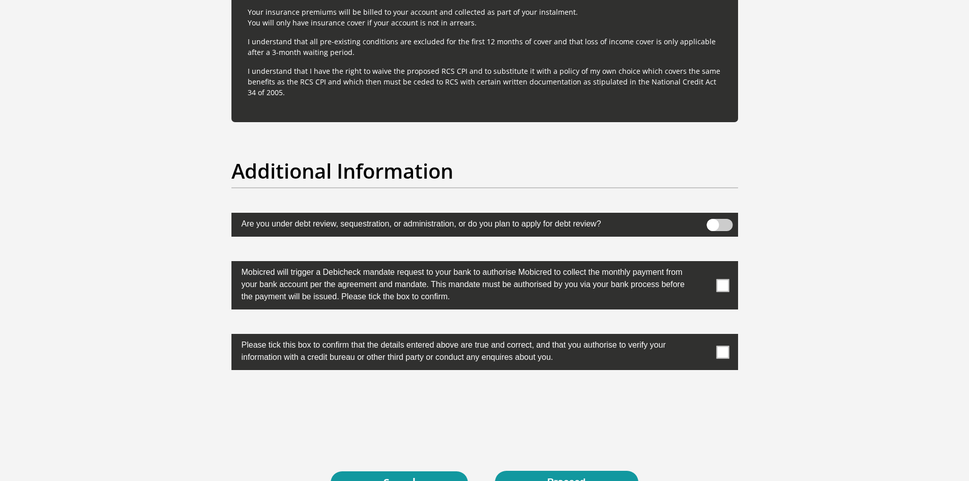
scroll to position [3104, 0]
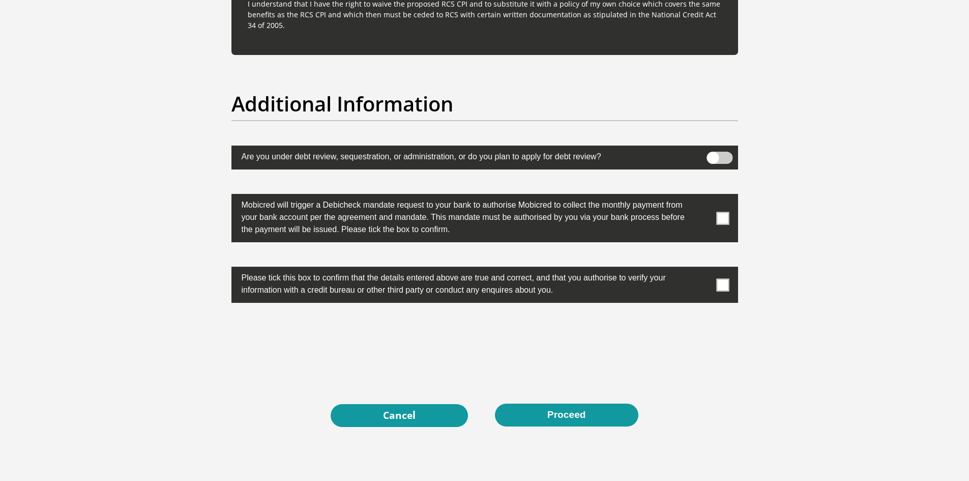
click at [717, 217] on span at bounding box center [722, 218] width 13 height 13
click at [703, 196] on input "checkbox" at bounding box center [703, 196] width 0 height 0
click at [721, 281] on span at bounding box center [722, 284] width 13 height 13
click at [703, 269] on input "checkbox" at bounding box center [703, 269] width 0 height 0
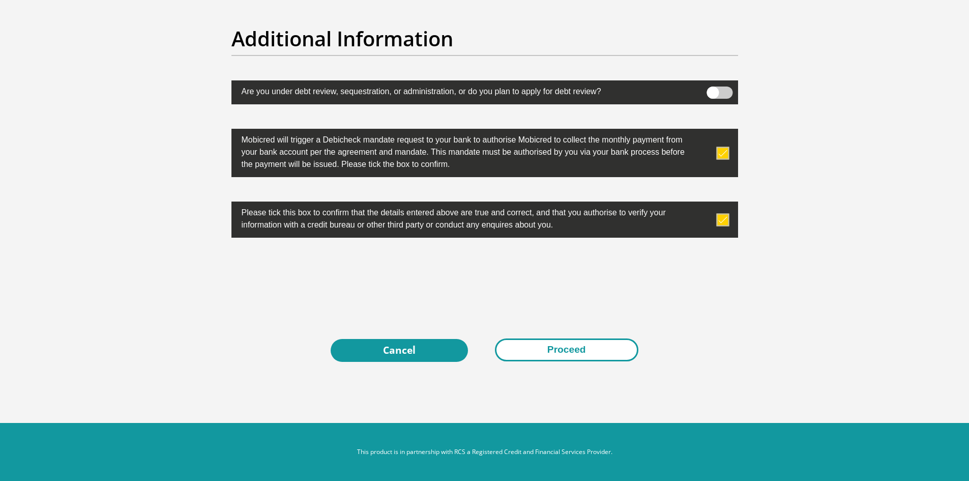
click at [516, 341] on button "Proceed" at bounding box center [566, 349] width 143 height 23
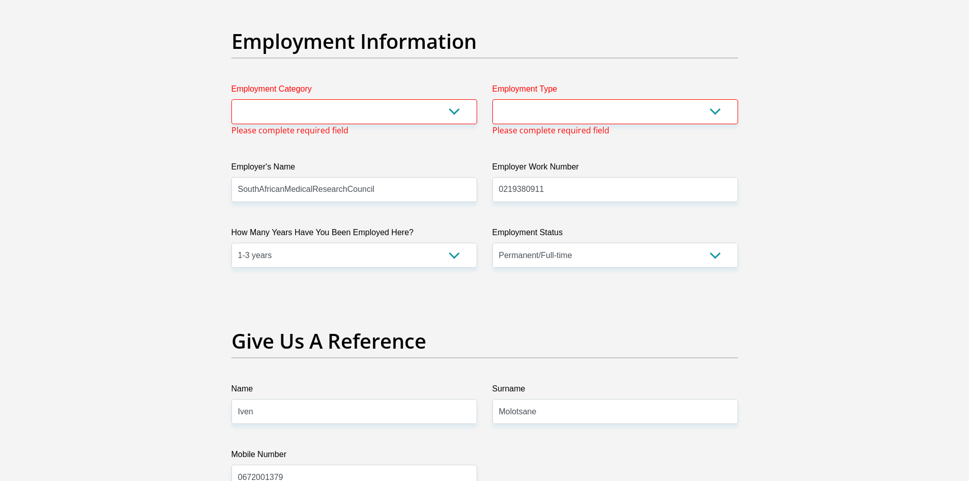
scroll to position [1799, 0]
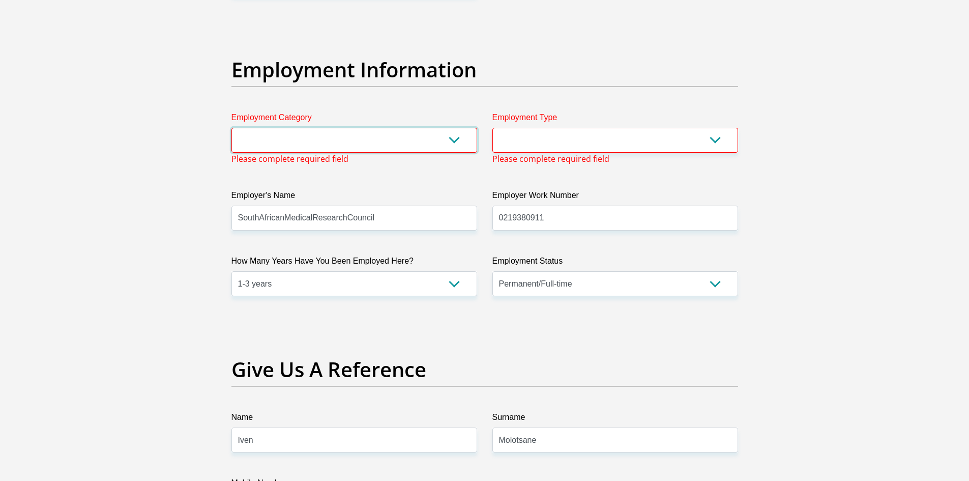
click at [461, 134] on select "AGRICULTURE ALCOHOL & TOBACCO CONSTRUCTION MATERIALS METALLURGY EQUIPMENT FOR R…" at bounding box center [355, 140] width 246 height 25
click at [232, 128] on select "AGRICULTURE ALCOHOL & TOBACCO CONSTRUCTION MATERIALS METALLURGY EQUIPMENT FOR R…" at bounding box center [355, 140] width 246 height 25
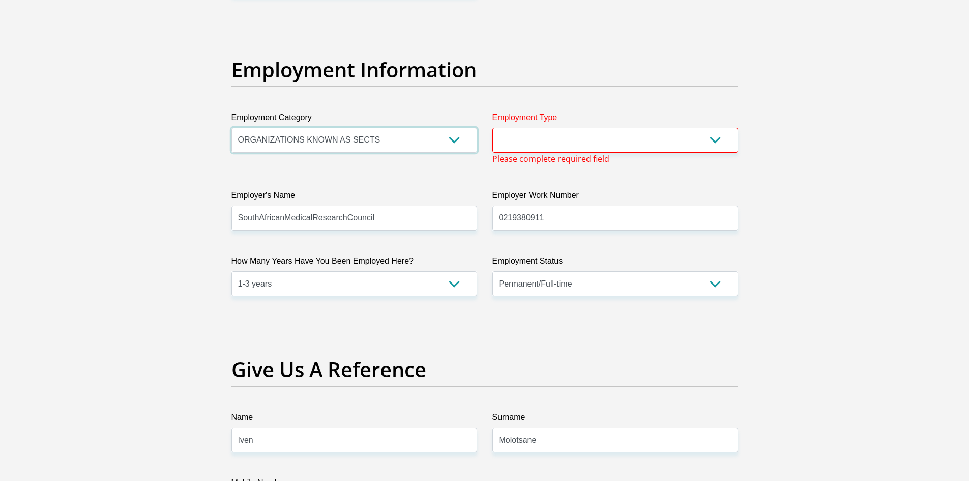
click at [358, 145] on select "AGRICULTURE ALCOHOL & TOBACCO CONSTRUCTION MATERIALS METALLURGY EQUIPMENT FOR R…" at bounding box center [355, 140] width 246 height 25
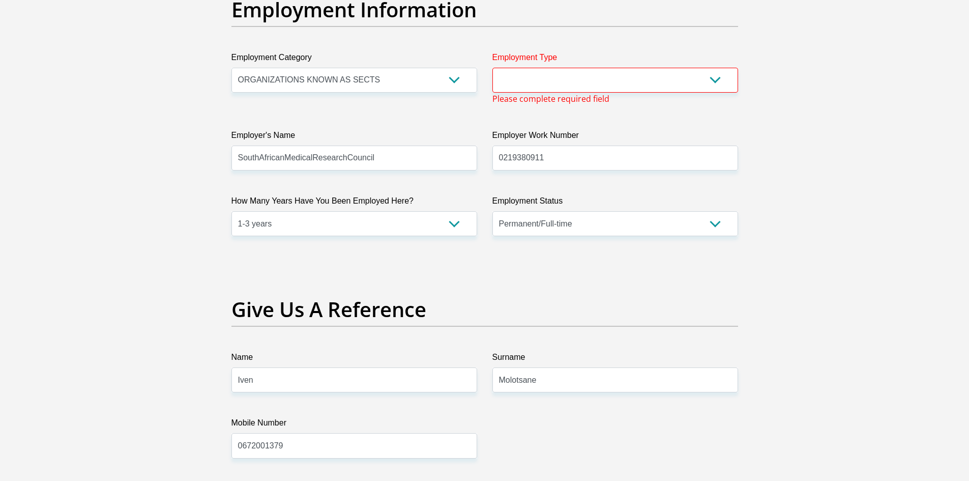
scroll to position [1808, 0]
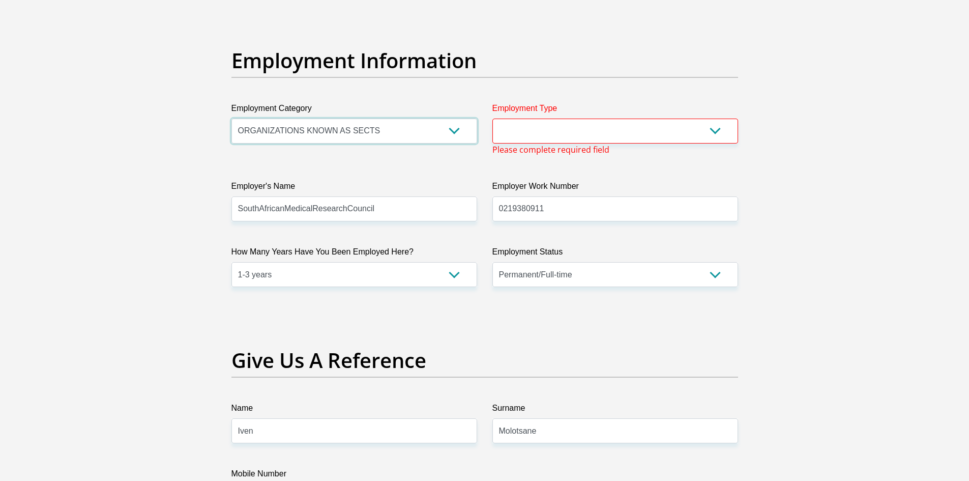
click at [361, 137] on select "AGRICULTURE ALCOHOL & TOBACCO CONSTRUCTION MATERIALS METALLURGY EQUIPMENT FOR R…" at bounding box center [355, 131] width 246 height 25
click at [302, 130] on select "AGRICULTURE ALCOHOL & TOBACCO CONSTRUCTION MATERIALS METALLURGY EQUIPMENT FOR R…" at bounding box center [355, 131] width 246 height 25
select select "71"
click at [232, 119] on select "AGRICULTURE ALCOHOL & TOBACCO CONSTRUCTION MATERIALS METALLURGY EQUIPMENT FOR R…" at bounding box center [355, 131] width 246 height 25
click at [520, 132] on select "College/Lecturer Craft Seller Creative Driver Executive Farmer Forces - Non Com…" at bounding box center [616, 131] width 246 height 25
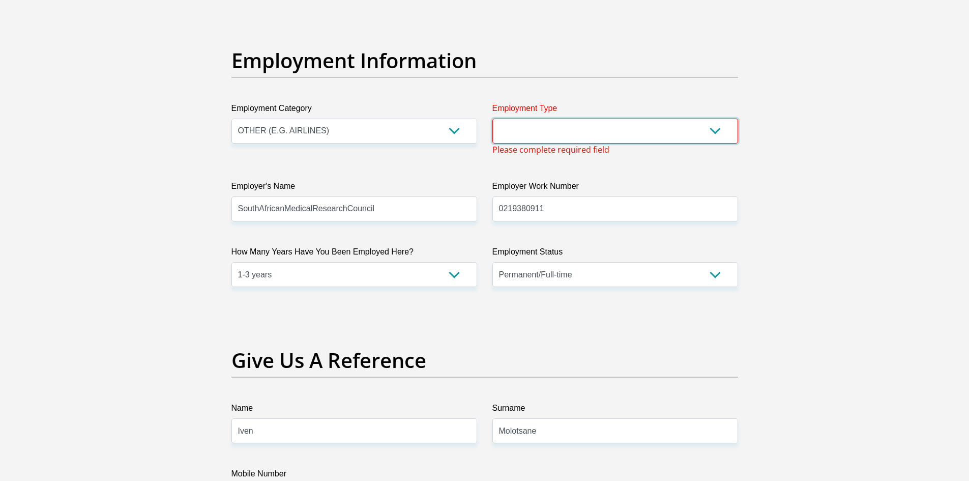
select select "Unknown/Other"
click at [493, 119] on select "College/Lecturer Craft Seller Creative Driver Executive Farmer Forces - Non Com…" at bounding box center [616, 131] width 246 height 25
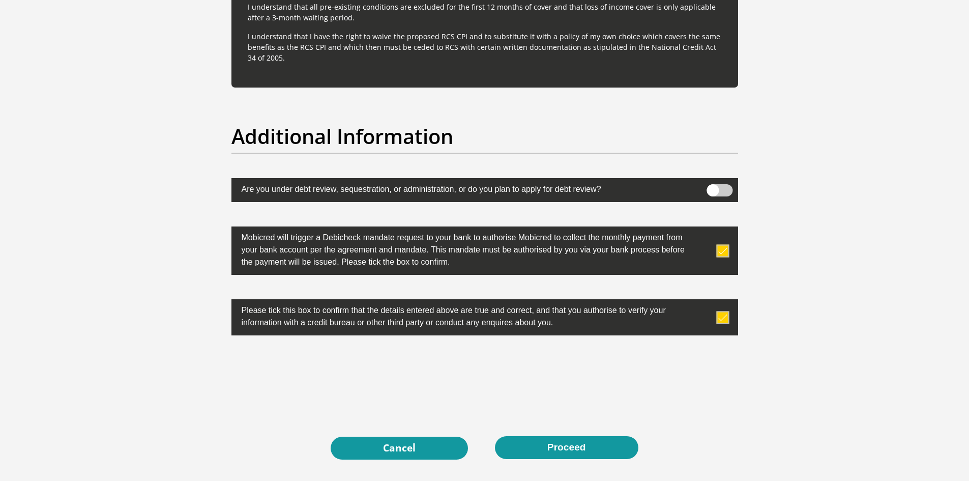
scroll to position [3170, 0]
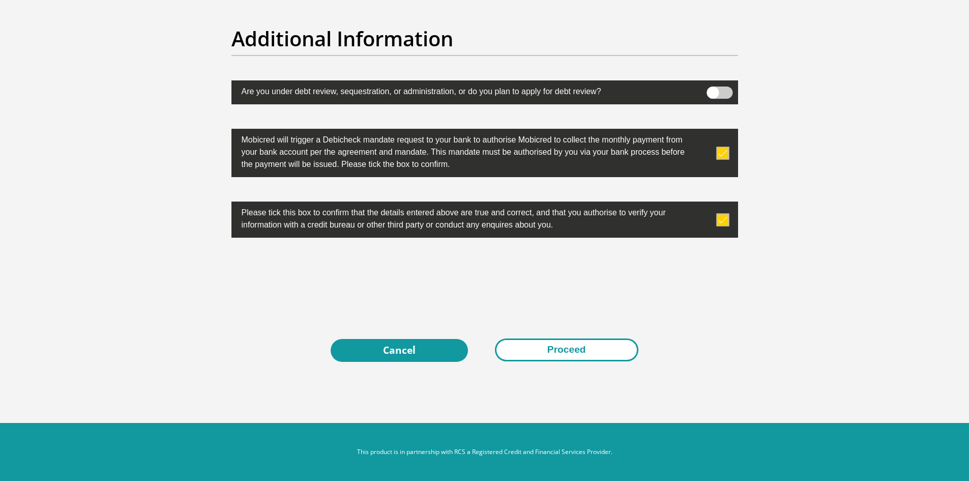
click at [500, 340] on button "Proceed" at bounding box center [566, 349] width 143 height 23
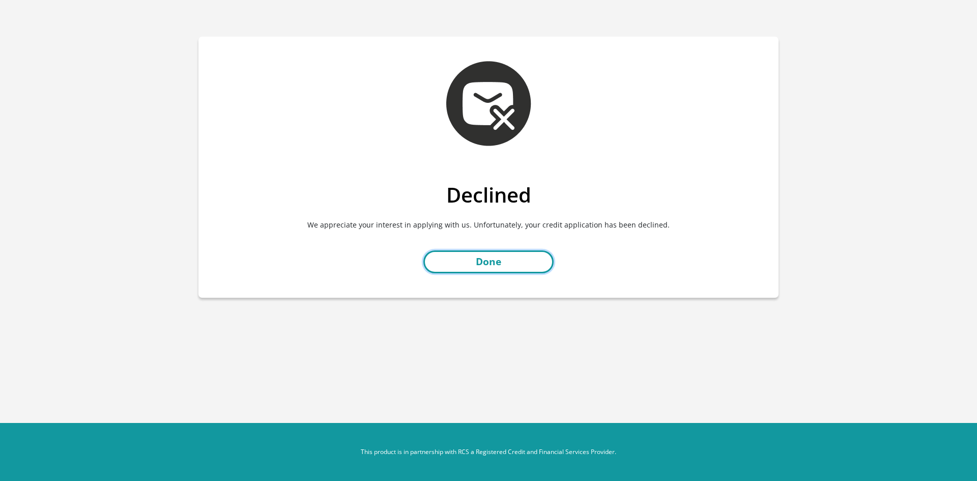
click at [524, 269] on link "Done" at bounding box center [488, 261] width 130 height 23
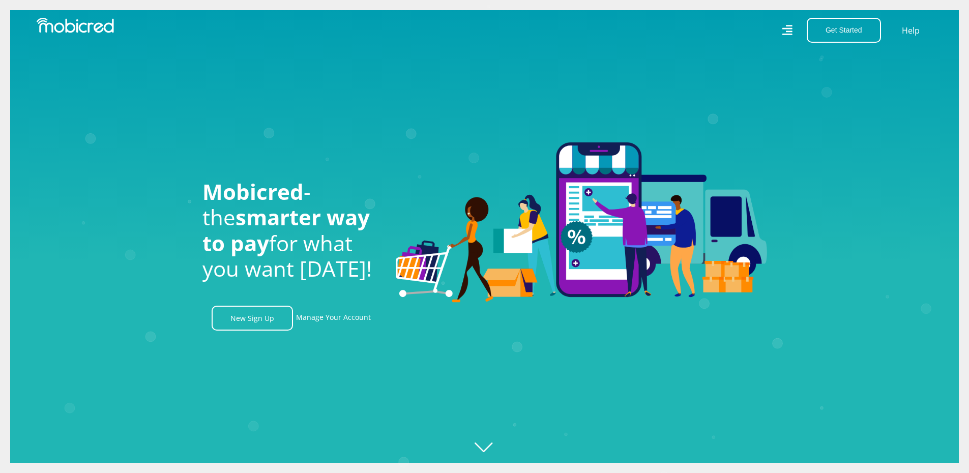
scroll to position [0, 1305]
